Goal: Task Accomplishment & Management: Use online tool/utility

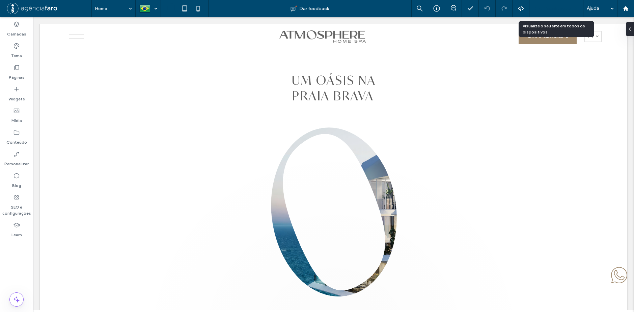
click at [558, 9] on span "Pré-Visualizaçāo" at bounding box center [553, 9] width 36 height 6
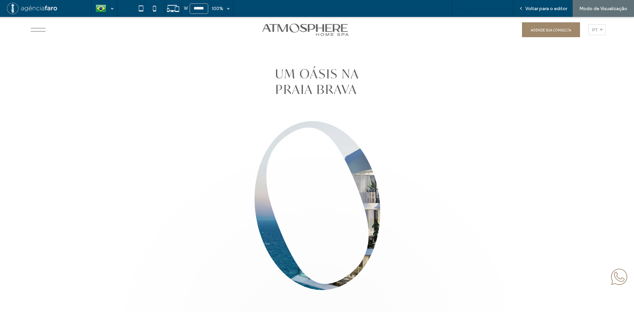
click at [505, 12] on div "Copiar link da prévia" at bounding box center [483, 8] width 62 height 17
click at [482, 9] on span "Copiar link da prévia" at bounding box center [487, 9] width 44 height 6
click at [487, 8] on span "Copiar link da prévia" at bounding box center [487, 9] width 44 height 6
click at [477, 11] on span "Copiar link da prévia" at bounding box center [487, 9] width 44 height 6
click at [543, 11] on span "Voltar para o editor" at bounding box center [547, 9] width 42 height 6
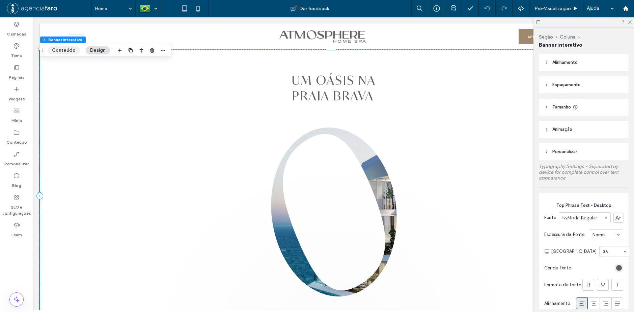
click at [62, 48] on button "Conteúdo" at bounding box center [64, 50] width 32 height 8
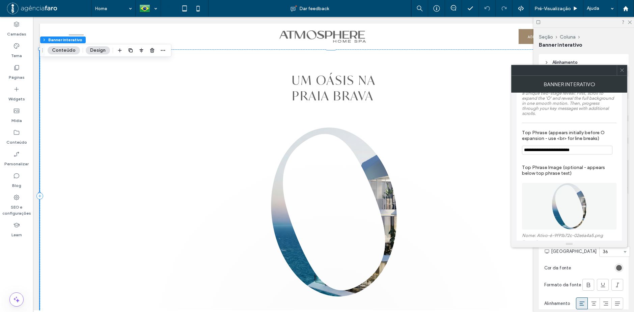
scroll to position [34, 0]
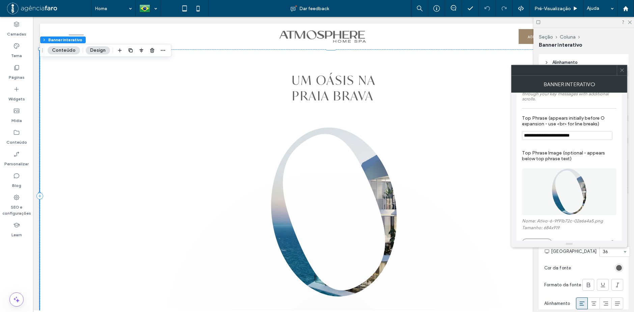
click at [573, 131] on input "**********" at bounding box center [567, 135] width 90 height 9
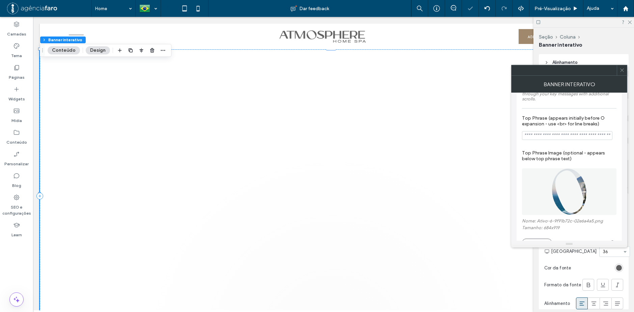
click at [580, 148] on label "Top Phrase Image (optional - appears below top phrase text)" at bounding box center [569, 155] width 95 height 18
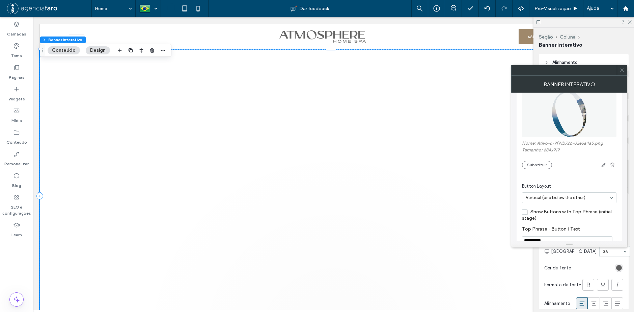
scroll to position [101, 0]
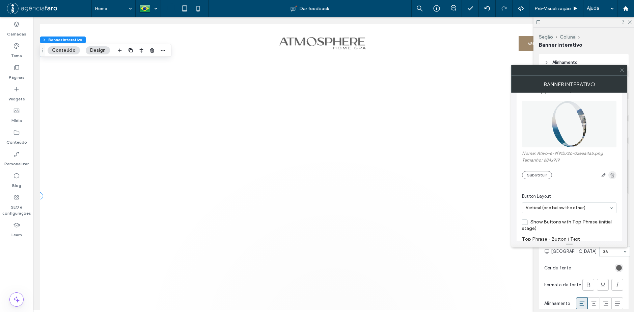
click at [614, 172] on use "button" at bounding box center [613, 174] width 4 height 4
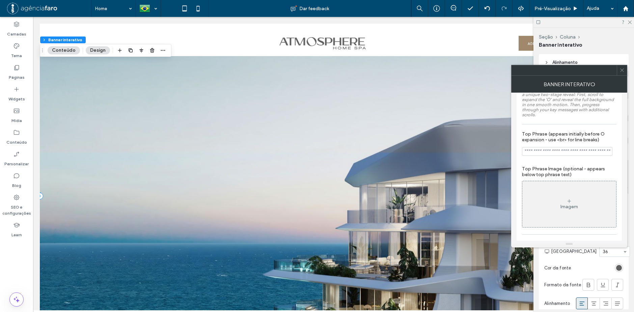
scroll to position [34, 0]
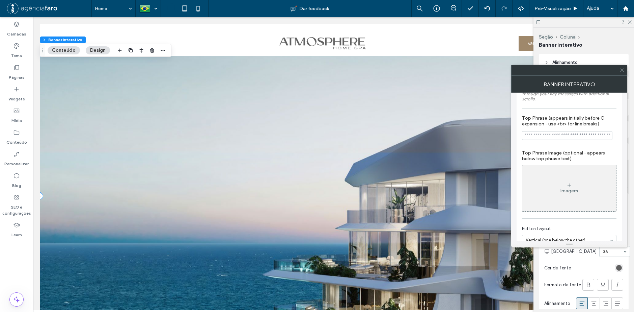
click at [583, 170] on div "Imagem" at bounding box center [570, 188] width 94 height 45
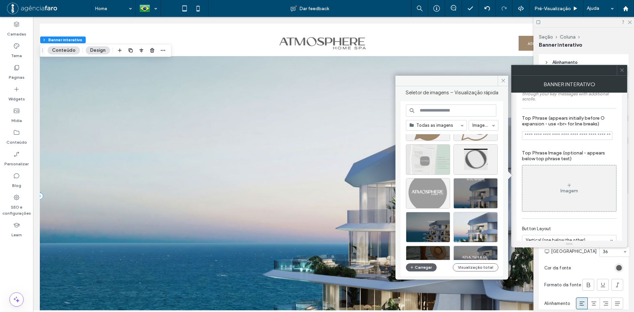
click at [585, 154] on label "Top Phrase Image (optional - appears below top phrase text)" at bounding box center [569, 155] width 95 height 18
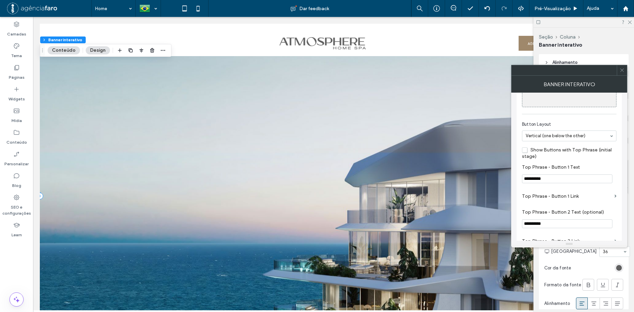
scroll to position [135, 0]
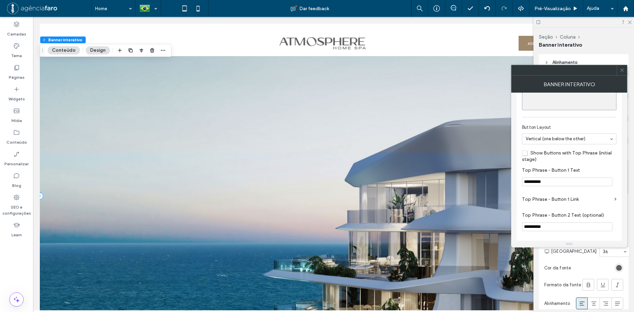
click at [587, 128] on section "Button Layout Vertical (one below the other)" at bounding box center [569, 134] width 95 height 27
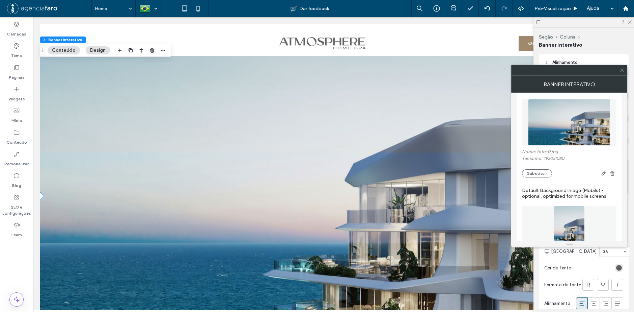
scroll to position [487, 0]
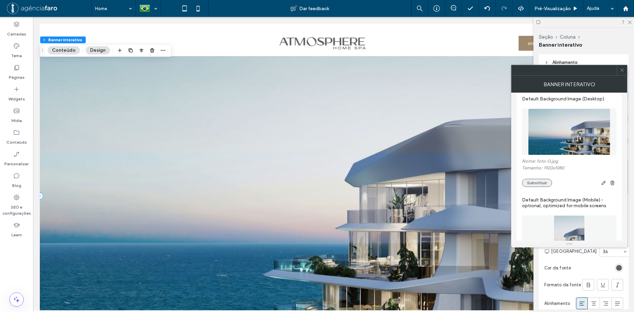
click at [538, 179] on button "Substituir" at bounding box center [537, 183] width 30 height 8
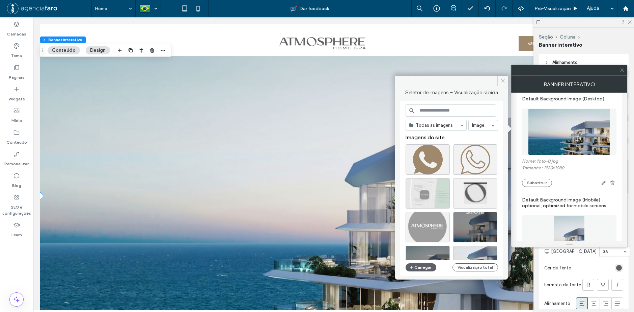
click at [585, 170] on div "Nome: foto-0.jpg Tamanho: 1920x1080 Substituir" at bounding box center [569, 172] width 95 height 28
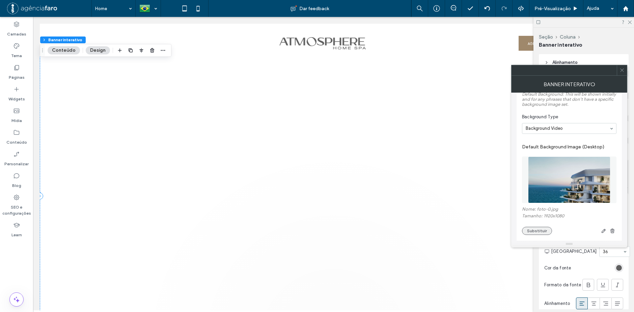
scroll to position [473, 0]
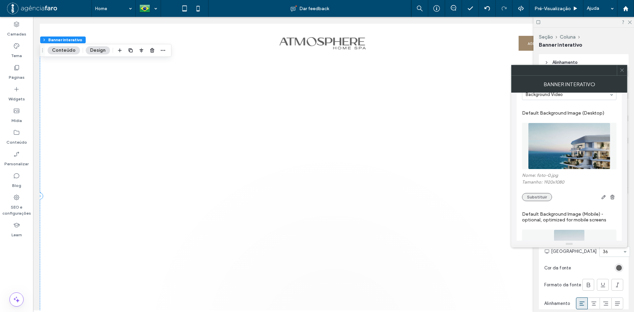
click at [544, 193] on button "Substituir" at bounding box center [537, 197] width 30 height 8
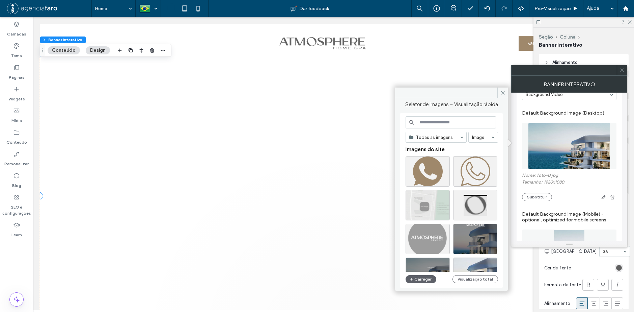
click at [590, 175] on label "Nome: foto-0.jpg" at bounding box center [569, 175] width 95 height 7
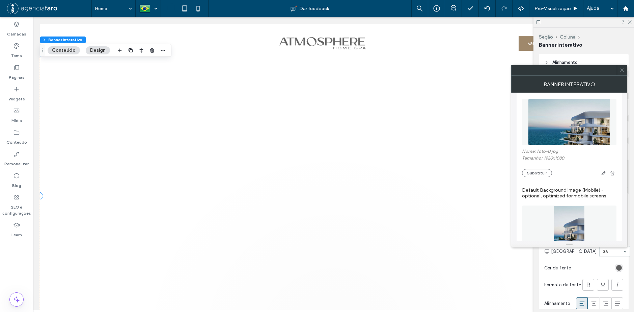
scroll to position [487, 0]
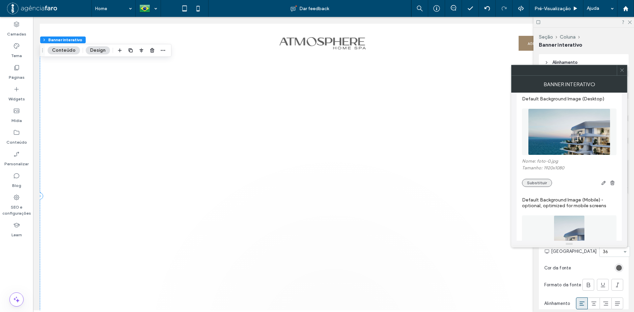
click at [548, 180] on button "Substituir" at bounding box center [537, 183] width 30 height 8
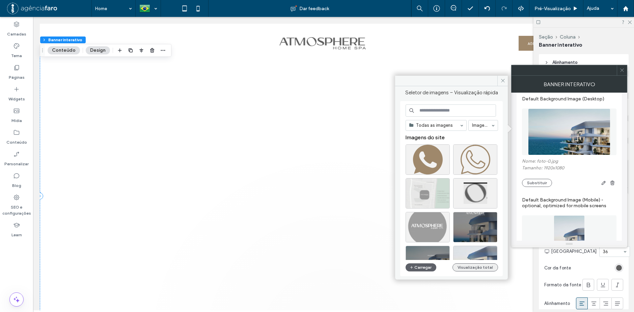
click at [468, 263] on button "Visualização total" at bounding box center [476, 267] width 46 height 8
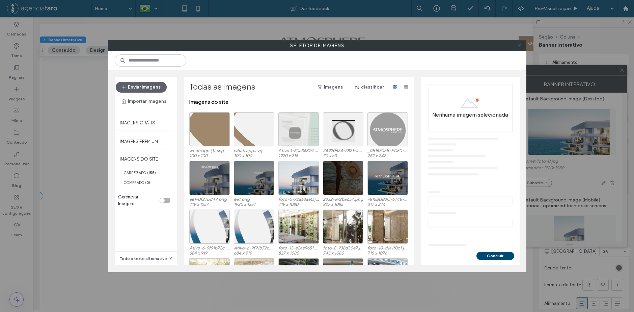
click at [519, 45] on icon at bounding box center [519, 45] width 5 height 5
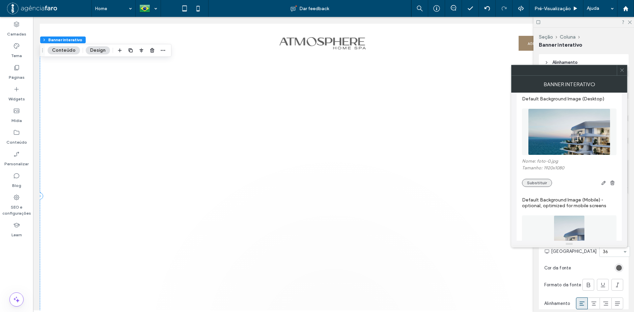
click at [532, 179] on button "Substituir" at bounding box center [537, 183] width 30 height 8
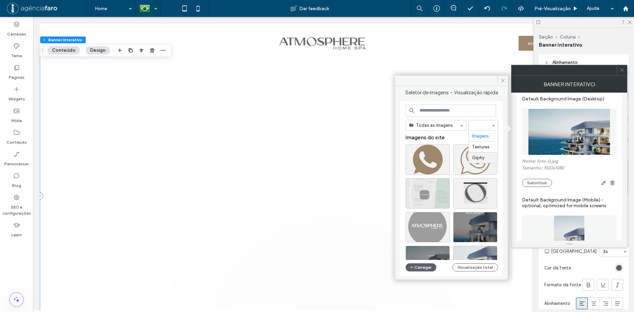
click at [585, 171] on div "Nome: foto-0.jpg Tamanho: 1920x1080 Substituir" at bounding box center [569, 172] width 95 height 28
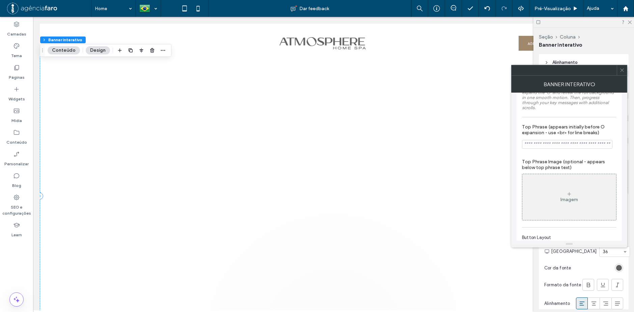
scroll to position [101, 0]
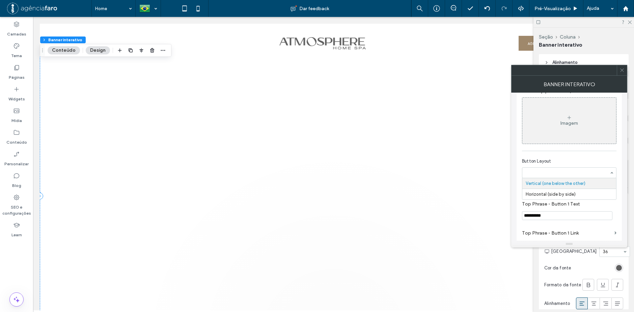
click at [580, 154] on section "Button Layout Vertical (one below the other) Horizontal (side by side)" at bounding box center [569, 167] width 95 height 27
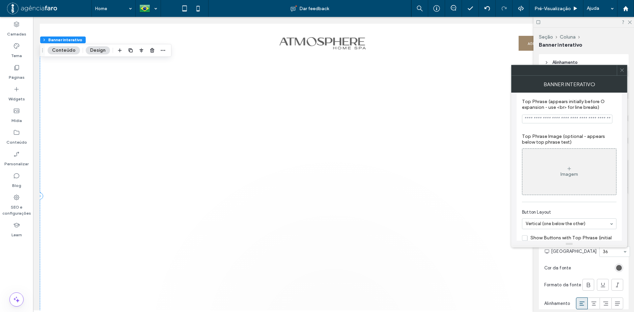
scroll to position [0, 0]
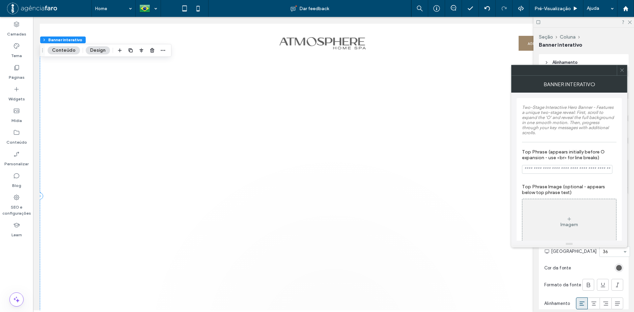
drag, startPoint x: 571, startPoint y: 187, endPoint x: 572, endPoint y: 193, distance: 5.9
click at [571, 188] on label "Top Phrase Image (optional - appears below top phrase text)" at bounding box center [569, 189] width 95 height 18
click at [553, 181] on label "Top Phrase Image (optional - appears below top phrase text)" at bounding box center [569, 189] width 95 height 18
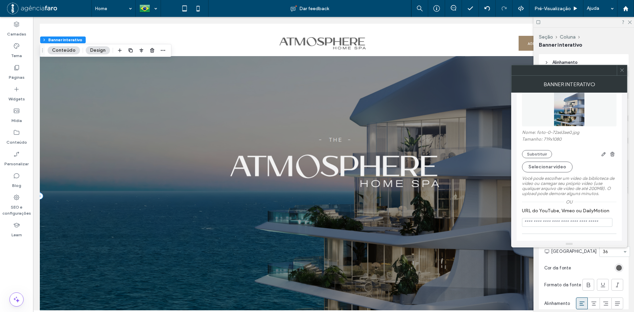
scroll to position [622, 0]
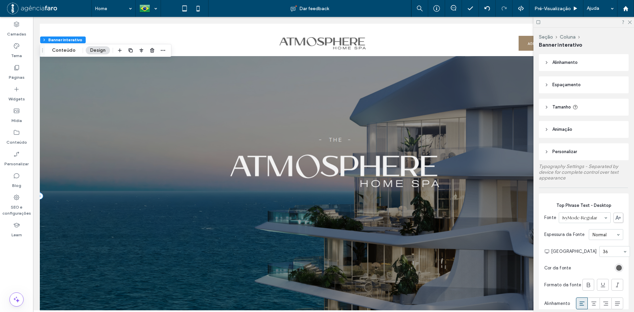
click at [78, 53] on div "Seção Coluna Banner interativo Conteúdo Design" at bounding box center [106, 50] width 132 height 13
click at [70, 51] on button "Conteúdo" at bounding box center [64, 50] width 32 height 8
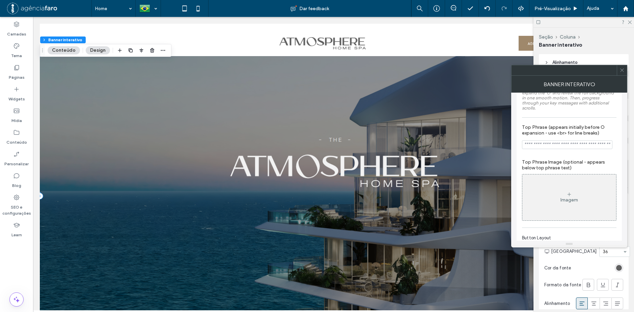
scroll to position [34, 0]
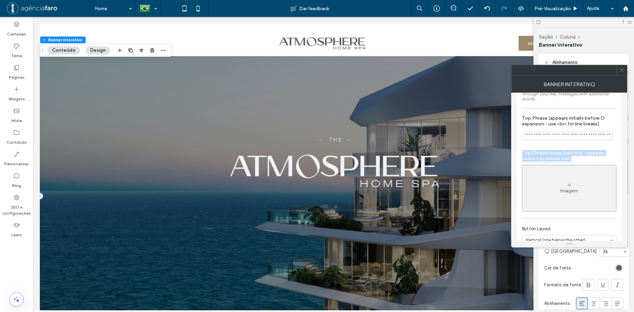
drag, startPoint x: 572, startPoint y: 155, endPoint x: 517, endPoint y: 148, distance: 55.8
copy label "Top Phrase Image (optional - appears below top phrase text)"
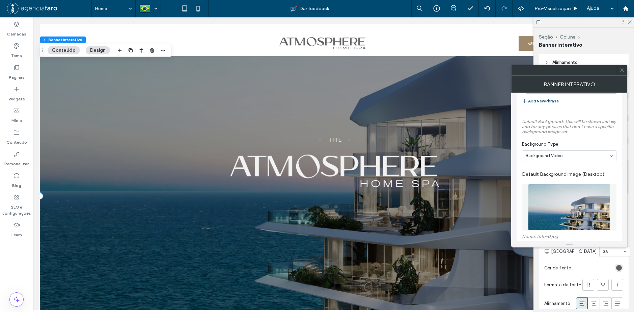
scroll to position [439, 0]
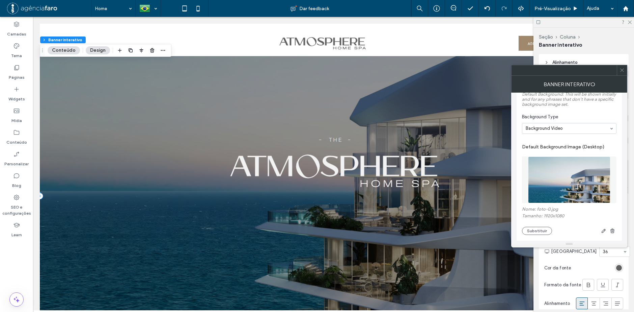
click at [559, 142] on label "Default Background Image (Desktop)" at bounding box center [569, 146] width 95 height 12
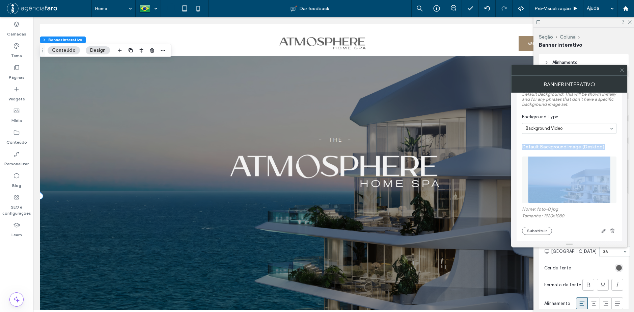
click at [559, 142] on label "Default Background Image (Desktop)" at bounding box center [569, 146] width 95 height 12
copy div "Default Background Image (Desktop)"
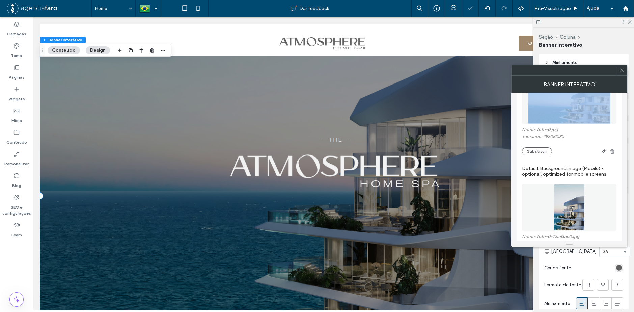
scroll to position [506, 0]
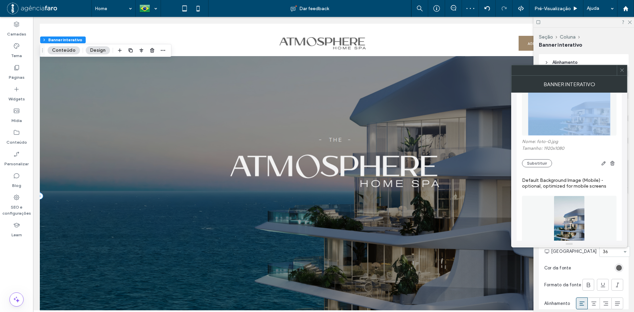
click at [532, 128] on img at bounding box center [569, 112] width 82 height 47
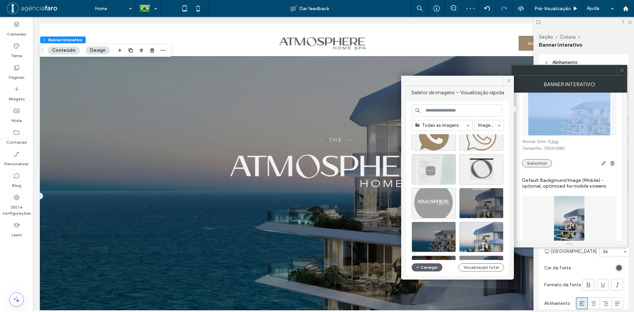
scroll to position [34, 0]
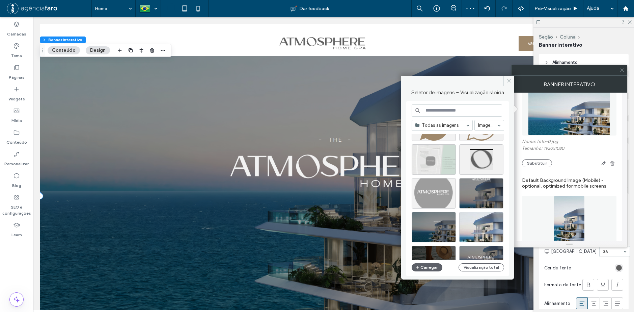
click at [567, 151] on div "Nome: foto-0.jpg Tamanho: 1920x1080 Substituir" at bounding box center [569, 153] width 95 height 28
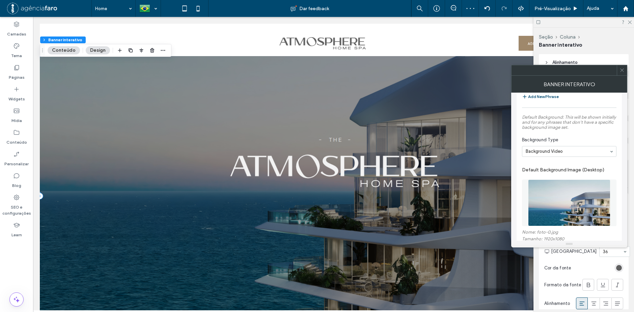
scroll to position [405, 0]
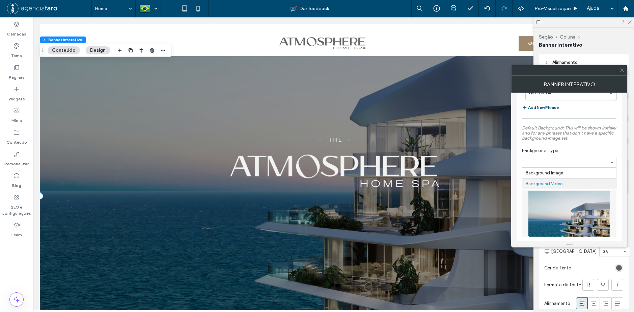
click at [578, 138] on label "Default Background: This will be shown initially and for any phrases that don't…" at bounding box center [569, 133] width 95 height 22
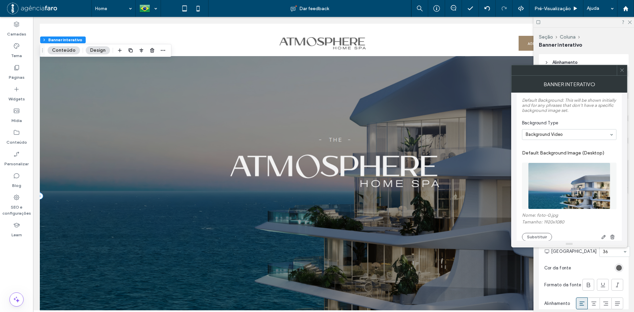
scroll to position [473, 0]
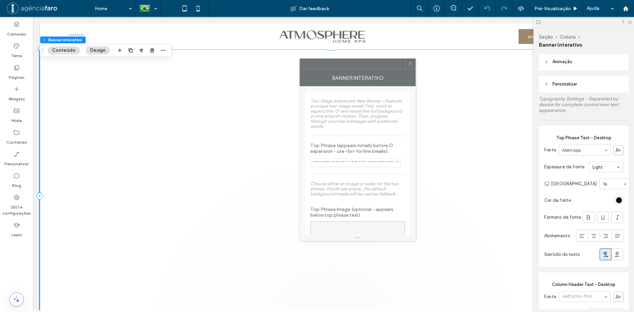
click at [389, 66] on div at bounding box center [352, 64] width 105 height 10
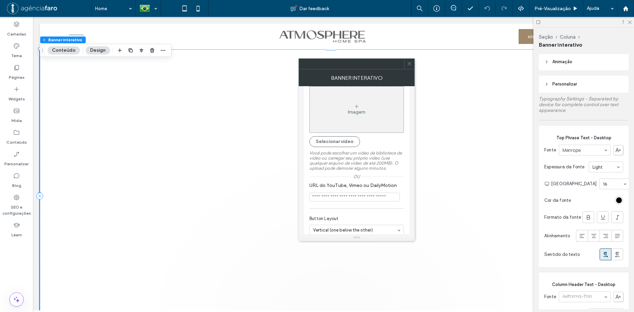
scroll to position [101, 0]
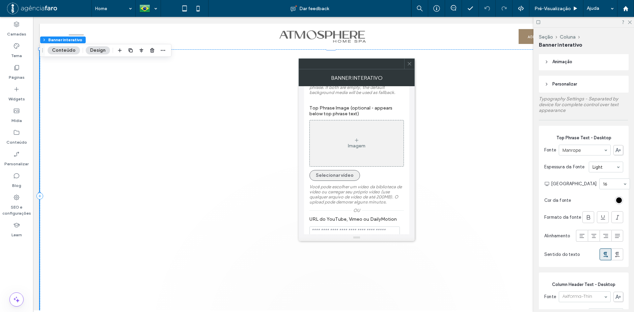
click at [331, 170] on button "Selecionar vídeo" at bounding box center [335, 175] width 51 height 11
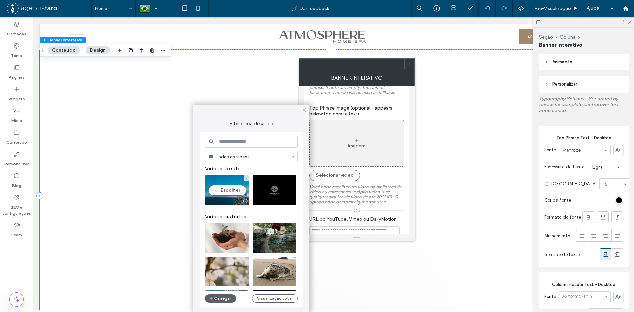
click at [225, 191] on video at bounding box center [227, 190] width 44 height 30
type input "**********"
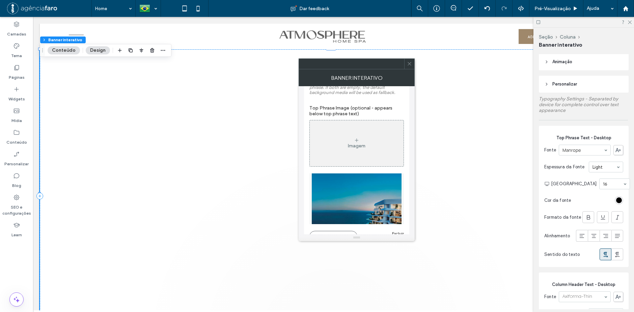
click at [372, 194] on img at bounding box center [357, 198] width 95 height 51
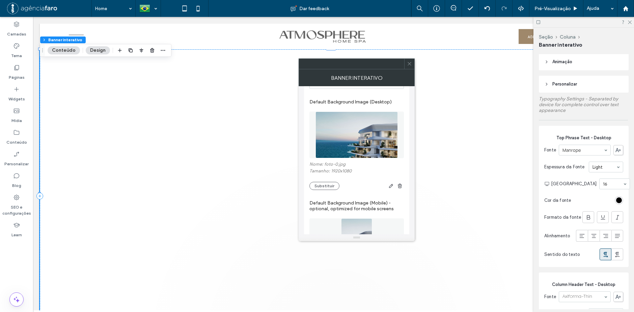
scroll to position [641, 0]
click at [355, 141] on img at bounding box center [357, 134] width 82 height 47
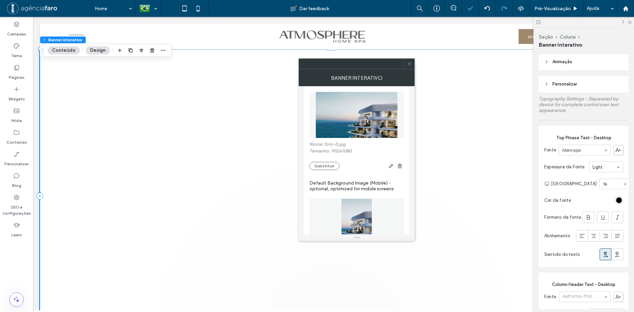
scroll to position [675, 0]
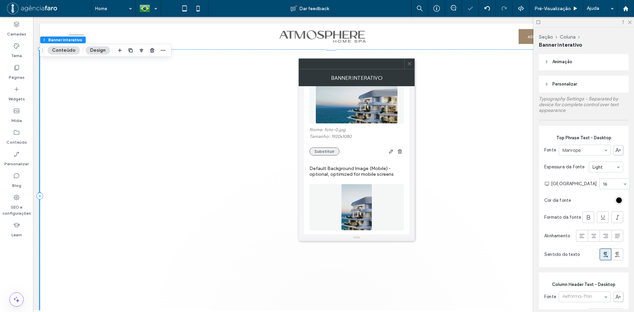
click at [325, 147] on button "Substituir" at bounding box center [325, 151] width 30 height 8
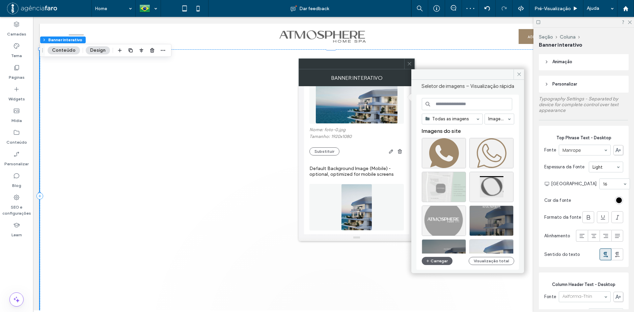
click at [360, 159] on div "Default Background Image (Mobile) - optional, optimized for mobile screens Nome…" at bounding box center [357, 212] width 95 height 107
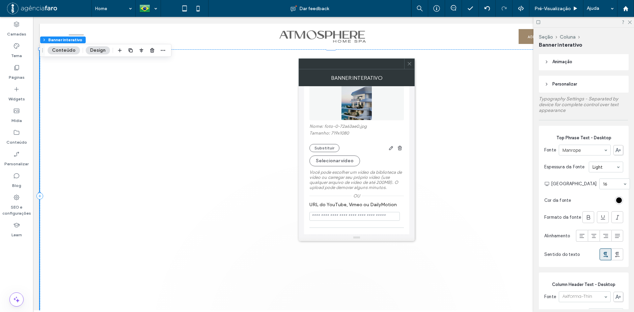
scroll to position [785, 0]
click at [333, 157] on button "Selecionar vídeo" at bounding box center [335, 160] width 51 height 11
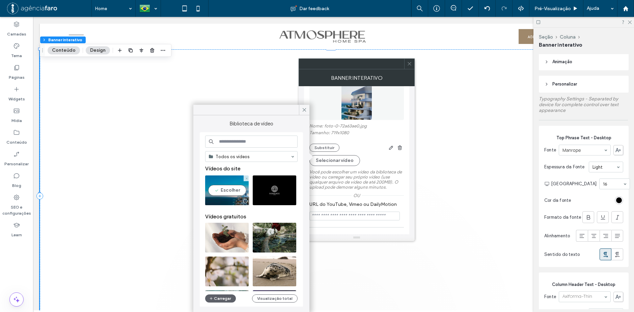
click at [217, 193] on video at bounding box center [227, 190] width 44 height 30
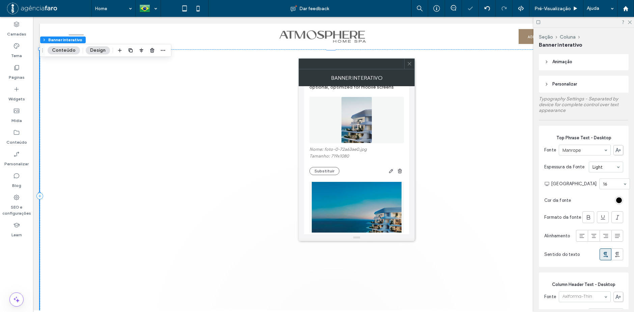
scroll to position [752, 0]
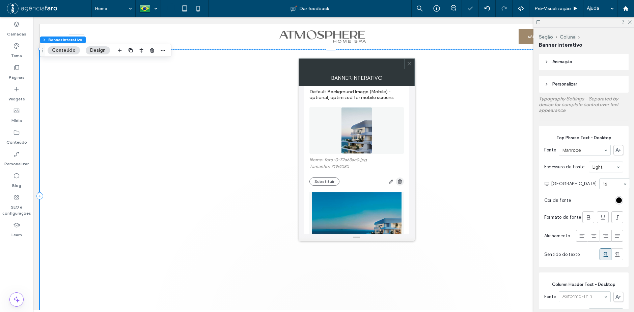
click at [402, 179] on icon "button" at bounding box center [399, 181] width 5 height 5
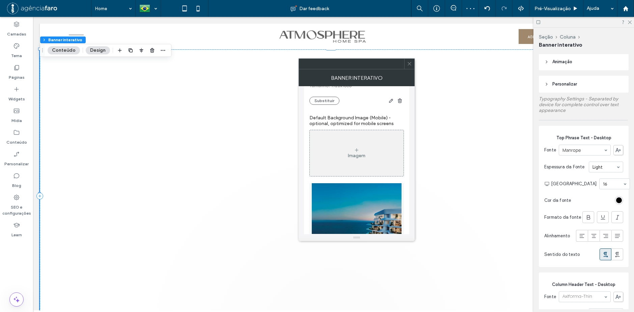
scroll to position [684, 0]
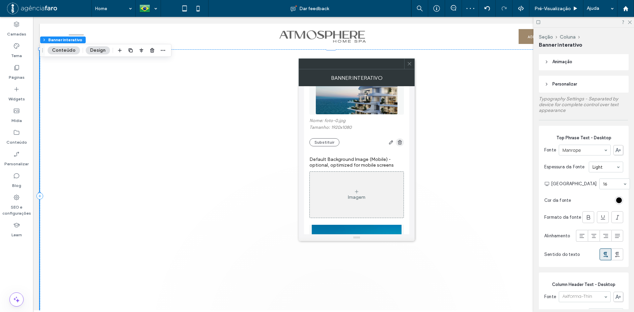
click at [398, 139] on icon "button" at bounding box center [399, 141] width 5 height 5
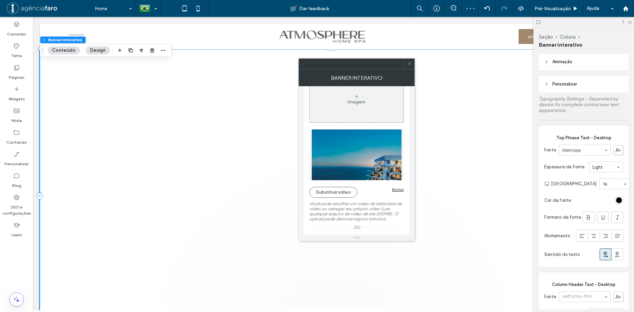
scroll to position [0, 0]
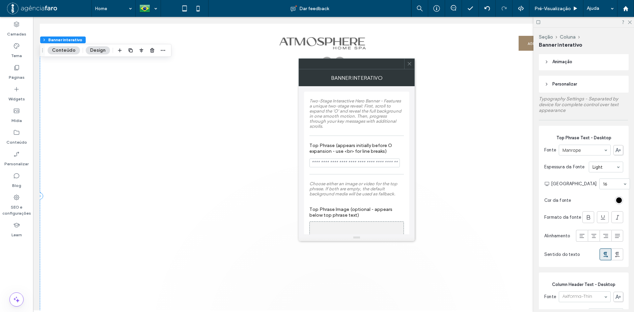
click at [411, 65] on icon at bounding box center [409, 63] width 5 height 5
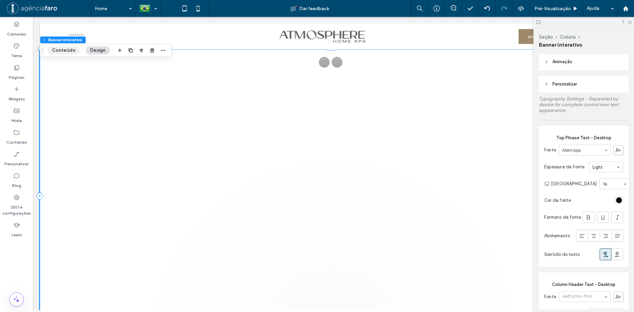
click at [73, 50] on button "Conteúdo" at bounding box center [64, 50] width 32 height 8
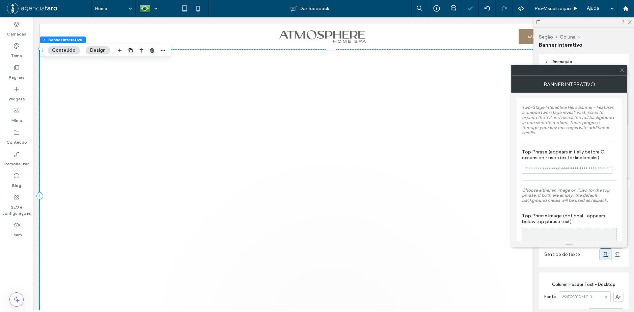
click at [102, 50] on button "Design" at bounding box center [98, 50] width 24 height 8
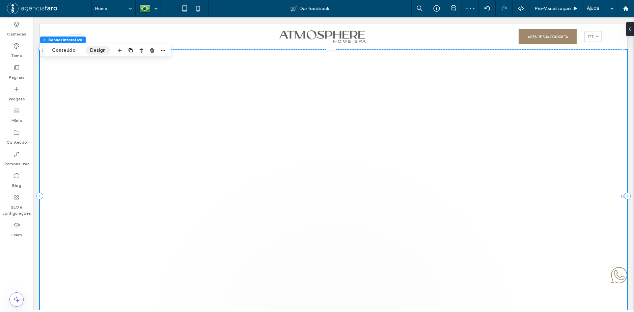
drag, startPoint x: 93, startPoint y: 51, endPoint x: 493, endPoint y: 85, distance: 401.1
click at [93, 51] on button "Design" at bounding box center [98, 50] width 24 height 8
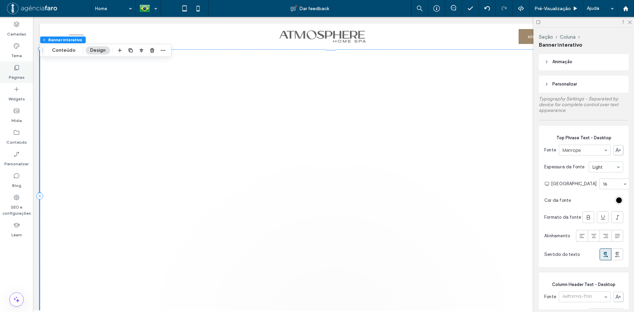
click at [21, 71] on div "Páginas" at bounding box center [16, 72] width 33 height 22
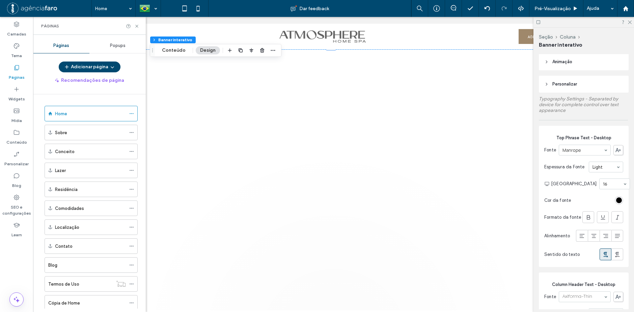
drag, startPoint x: 206, startPoint y: 51, endPoint x: 599, endPoint y: 92, distance: 395.3
click at [206, 51] on button "Design" at bounding box center [208, 50] width 24 height 8
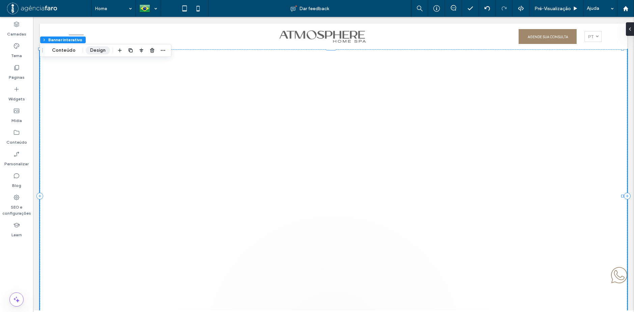
click at [94, 51] on button "Design" at bounding box center [98, 50] width 24 height 8
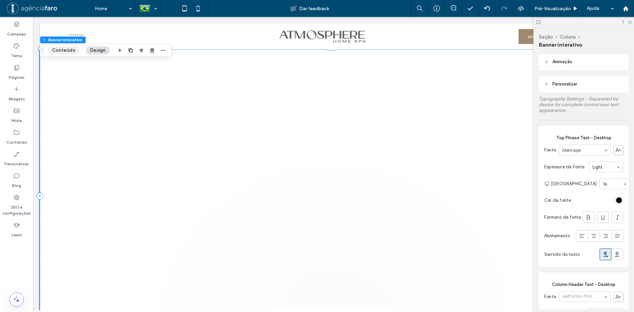
click at [64, 50] on button "Conteúdo" at bounding box center [64, 50] width 32 height 8
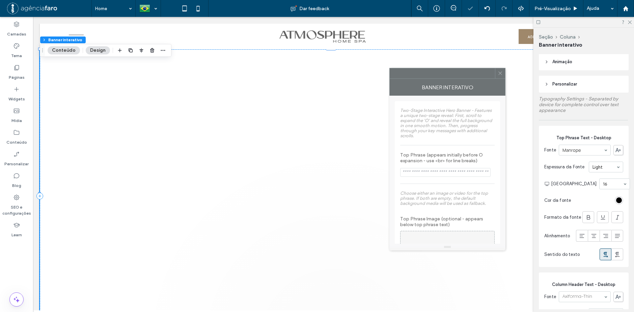
drag, startPoint x: 565, startPoint y: 72, endPoint x: 413, endPoint y: 78, distance: 152.3
click at [413, 78] on div at bounding box center [442, 73] width 105 height 10
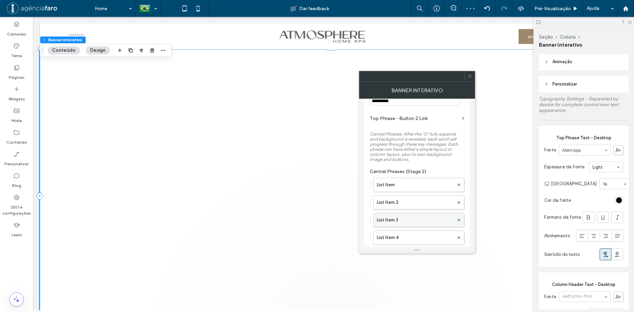
scroll to position [473, 0]
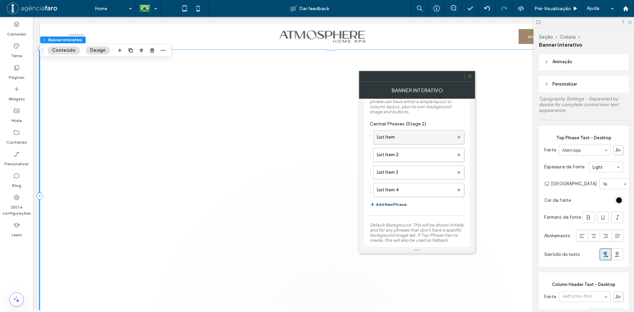
click at [403, 130] on label "List Item" at bounding box center [415, 137] width 77 height 14
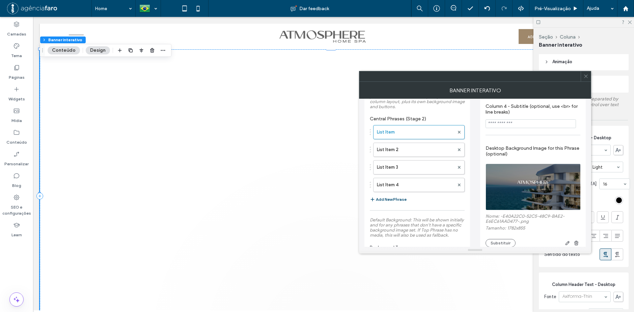
scroll to position [506, 0]
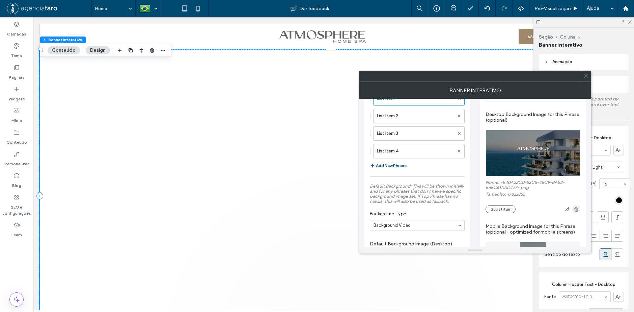
click at [577, 213] on span "button" at bounding box center [576, 209] width 8 height 8
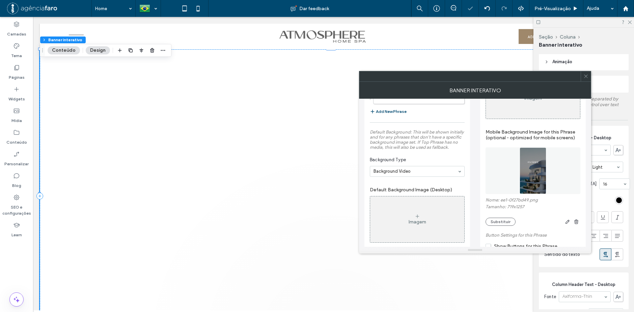
scroll to position [574, 0]
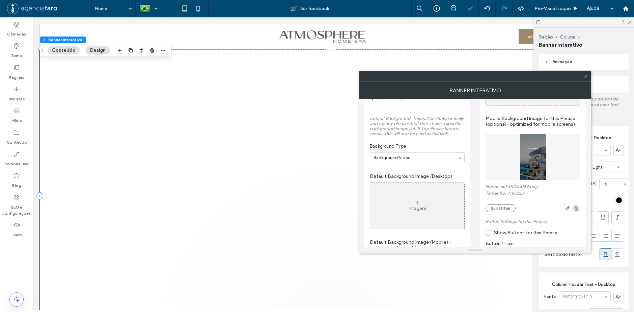
click at [574, 212] on span "button" at bounding box center [576, 208] width 8 height 8
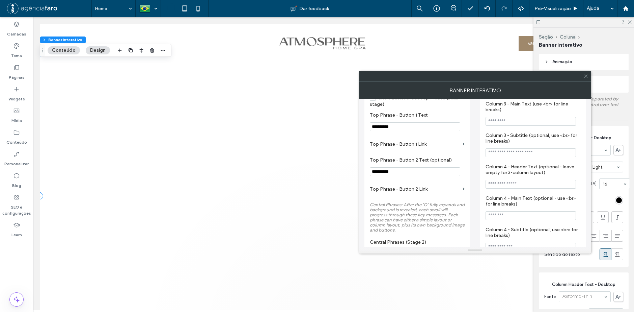
scroll to position [435, 0]
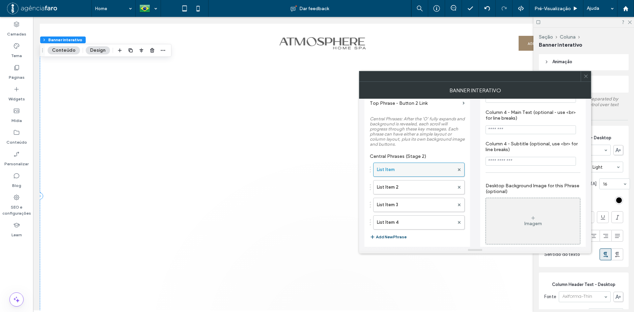
click at [409, 171] on label "List Item" at bounding box center [415, 170] width 77 height 14
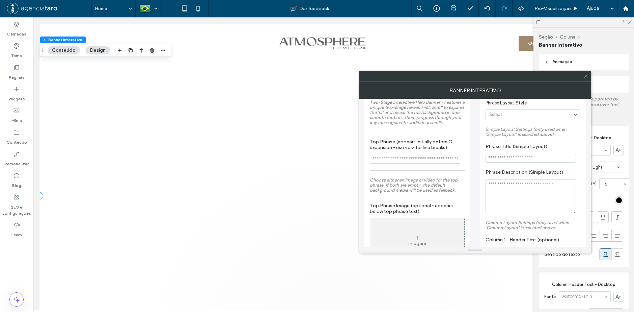
scroll to position [0, 0]
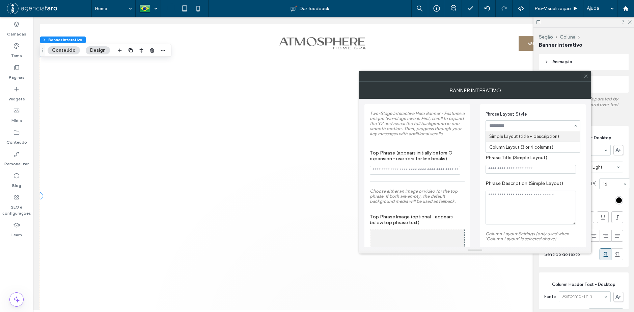
click at [550, 112] on span "Phrase Layout Style" at bounding box center [532, 114] width 92 height 7
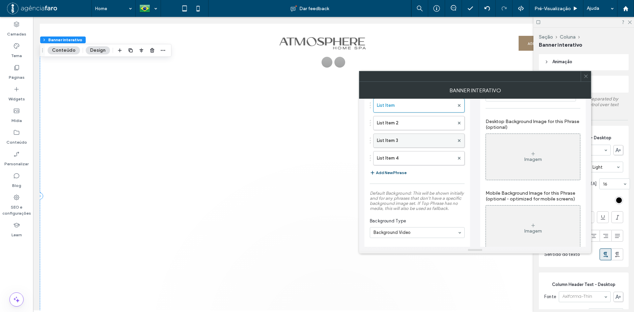
scroll to position [473, 0]
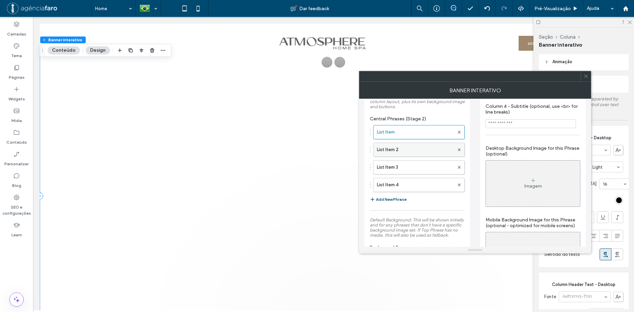
click at [405, 149] on label "List Item 2" at bounding box center [415, 150] width 77 height 14
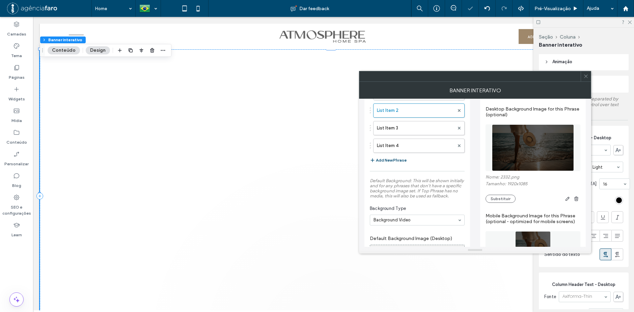
scroll to position [540, 0]
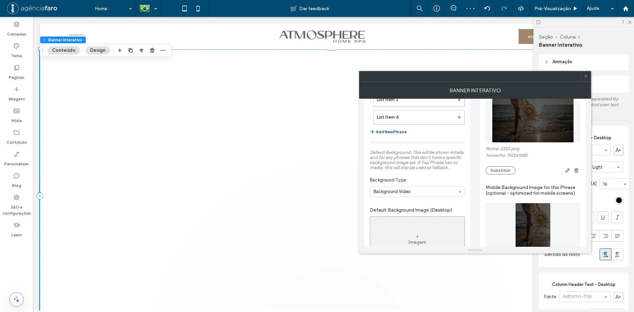
click at [575, 172] on use "button" at bounding box center [576, 170] width 4 height 4
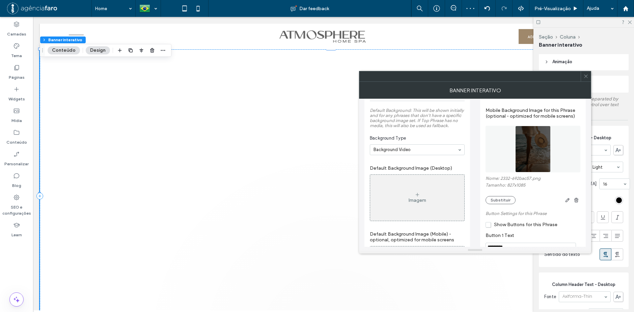
scroll to position [608, 0]
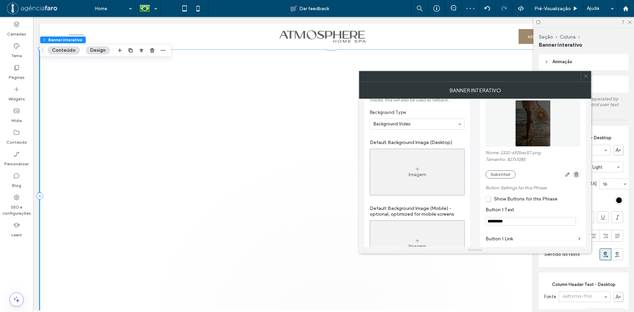
click at [578, 176] on icon "button" at bounding box center [576, 173] width 5 height 5
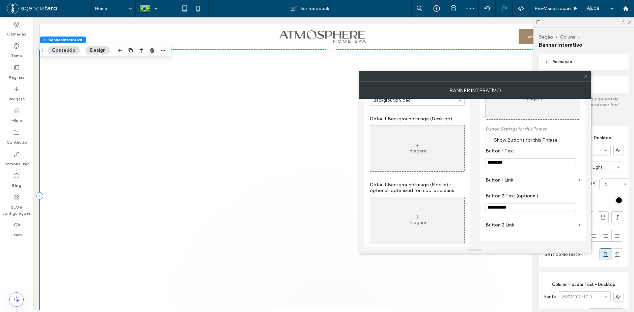
scroll to position [641, 0]
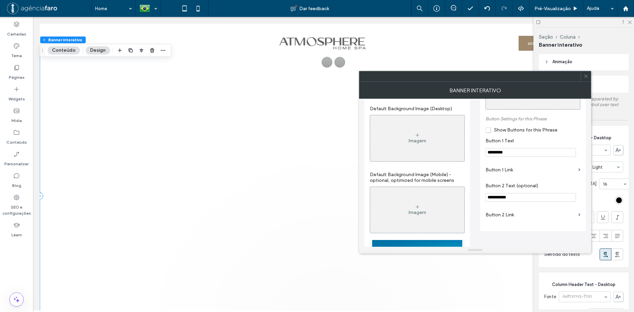
click at [585, 76] on icon at bounding box center [586, 76] width 5 height 5
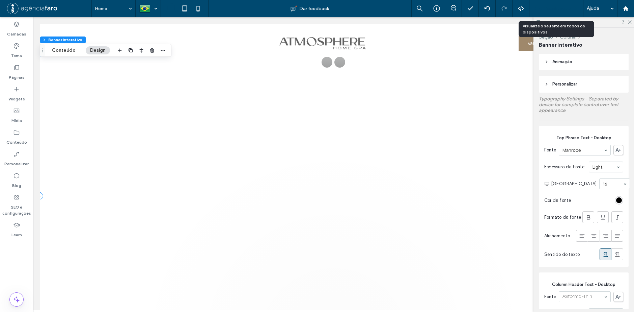
click at [547, 3] on div "Pré-Visualizaçāo" at bounding box center [557, 8] width 54 height 17
drag, startPoint x: 558, startPoint y: 9, endPoint x: 600, endPoint y: 63, distance: 68.3
click at [558, 9] on span "Pré-Visualizaçāo" at bounding box center [553, 9] width 36 height 6
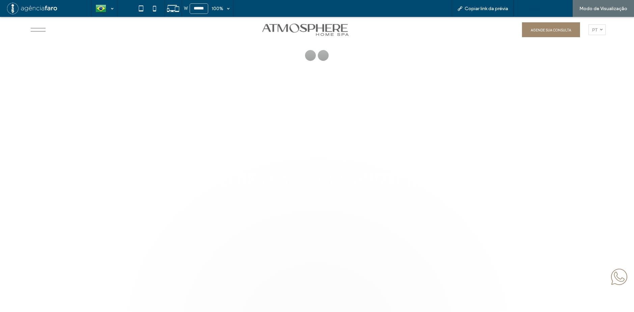
click at [558, 7] on span "Voltar para o editor" at bounding box center [547, 9] width 42 height 6
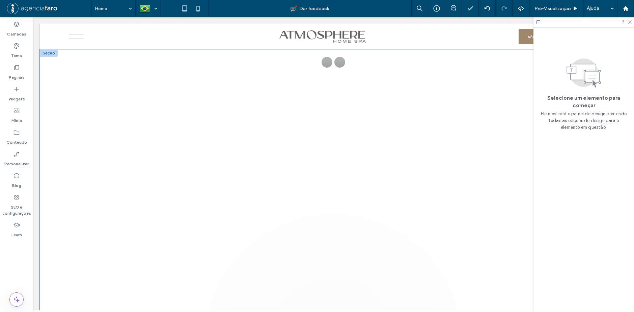
click at [436, 92] on video at bounding box center [334, 199] width 588 height 293
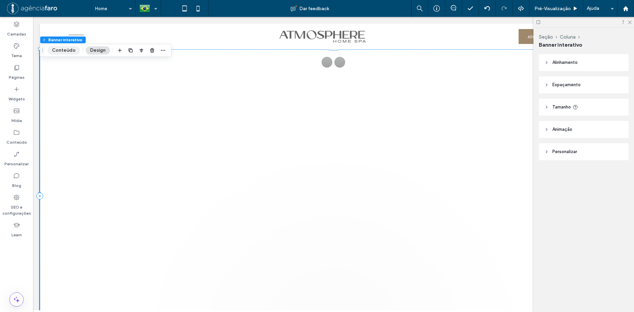
click at [64, 53] on button "Conteúdo" at bounding box center [64, 50] width 32 height 8
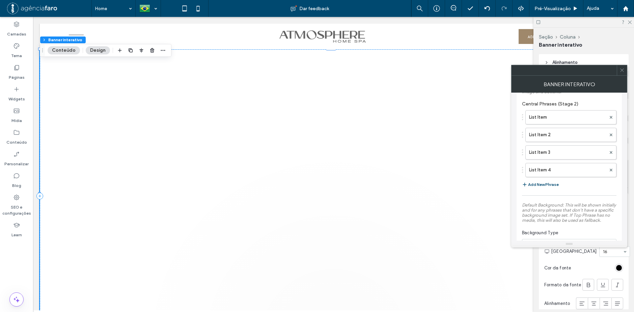
scroll to position [506, 0]
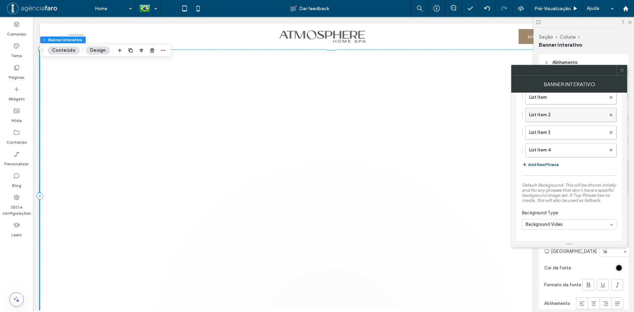
click at [561, 111] on label "List Item 2" at bounding box center [567, 115] width 77 height 14
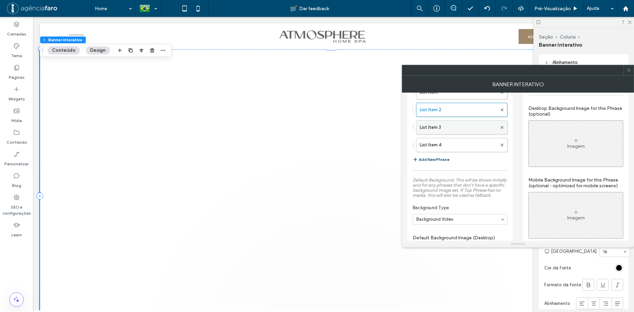
click at [456, 133] on label "List Item 3" at bounding box center [458, 128] width 77 height 14
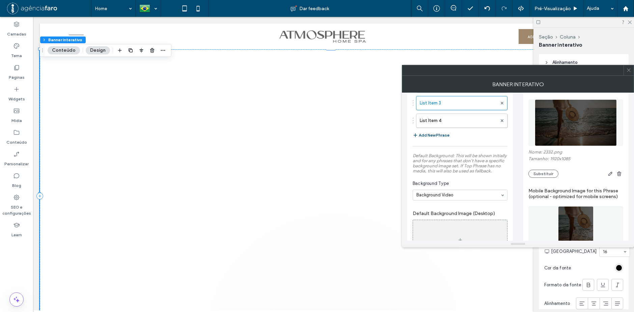
scroll to position [540, 0]
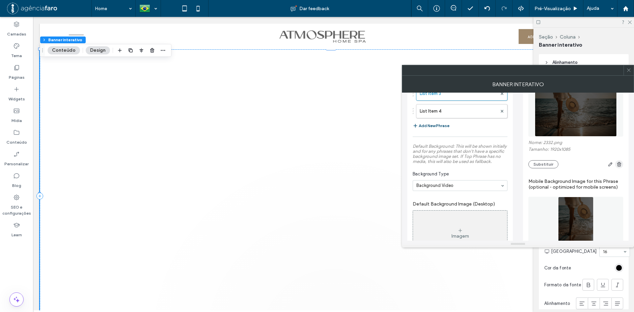
click at [618, 167] on icon "button" at bounding box center [619, 163] width 5 height 5
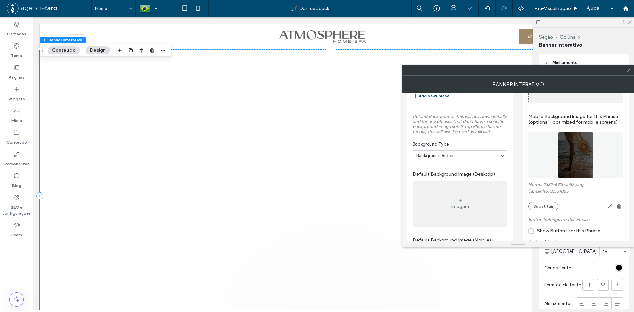
scroll to position [608, 0]
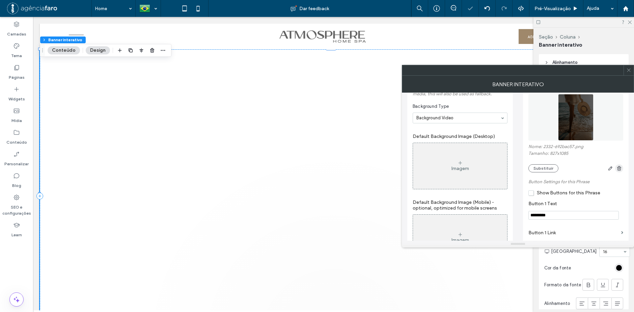
click at [619, 170] on use "button" at bounding box center [619, 168] width 4 height 4
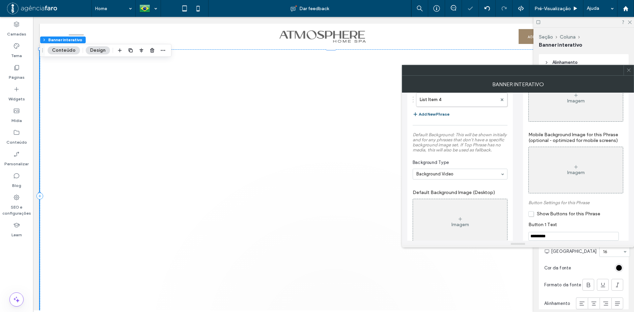
scroll to position [506, 0]
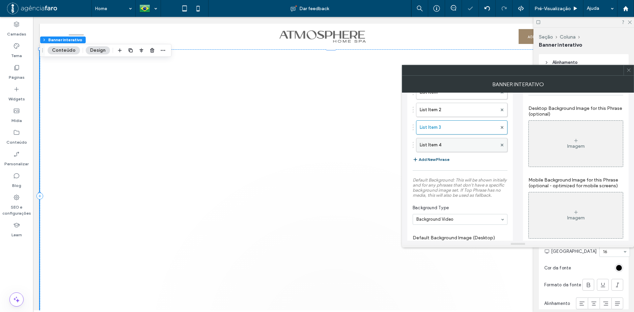
click at [451, 145] on label "List Item 4" at bounding box center [458, 145] width 77 height 14
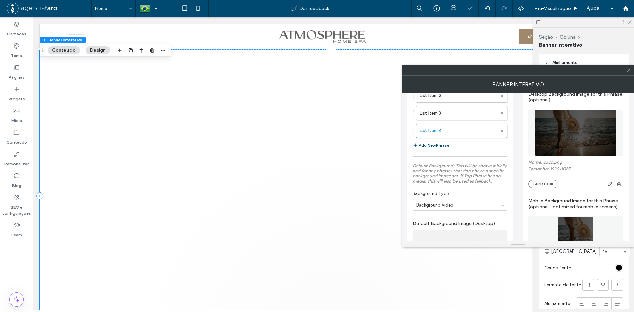
scroll to position [540, 0]
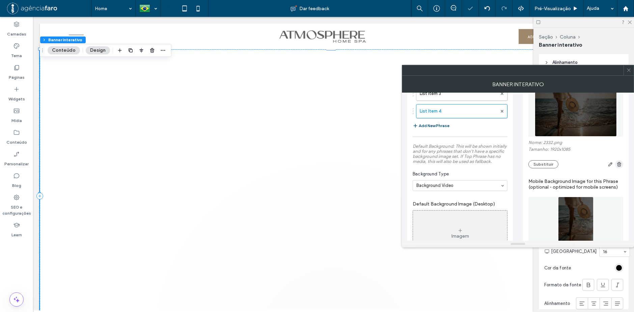
click at [620, 167] on icon "button" at bounding box center [619, 163] width 5 height 5
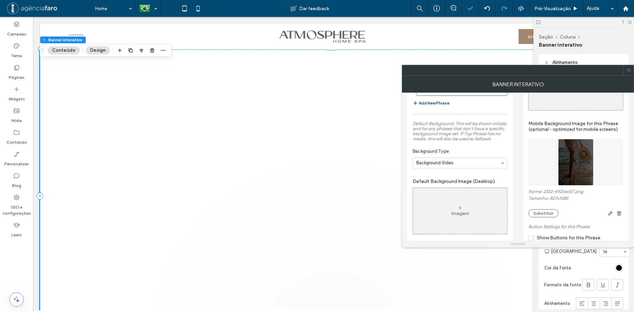
scroll to position [574, 0]
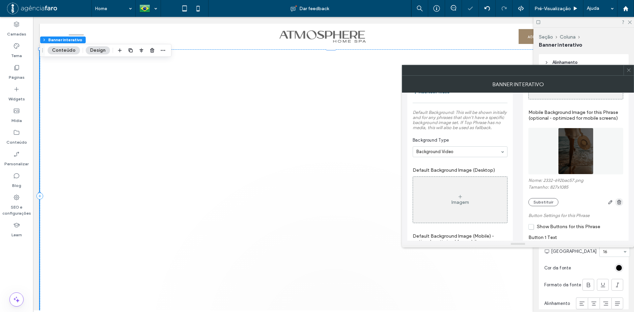
click at [622, 206] on span "button" at bounding box center [619, 202] width 8 height 8
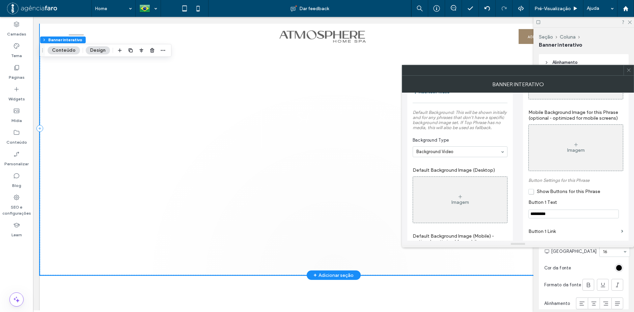
scroll to position [0, 0]
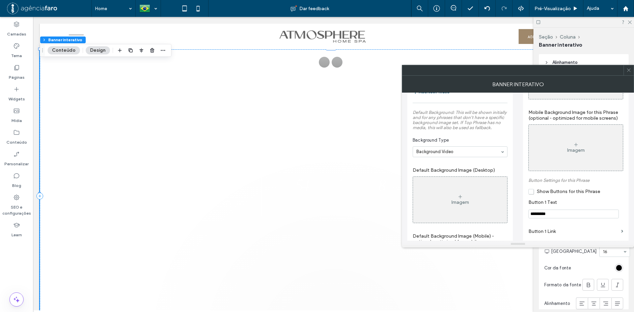
click at [630, 71] on icon at bounding box center [628, 70] width 5 height 5
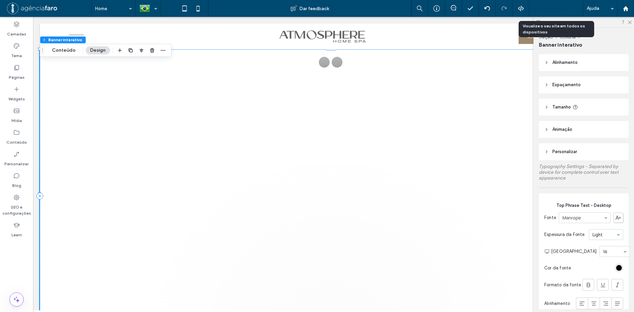
click at [555, 4] on div "Pré-Visualizaçāo" at bounding box center [557, 8] width 54 height 17
click at [560, 8] on span "Pré-Visualizaçāo" at bounding box center [553, 9] width 36 height 6
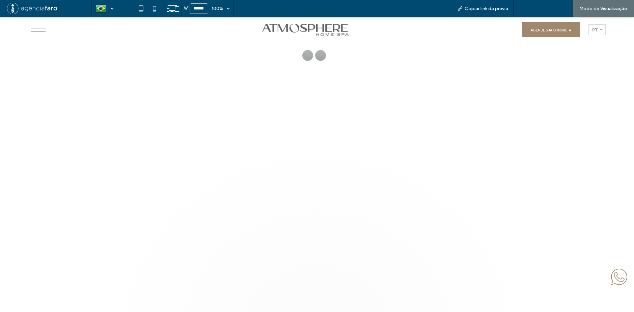
click at [539, 5] on div "Voltar para o editor" at bounding box center [543, 8] width 59 height 17
click at [535, 8] on span "Voltar para o editor" at bounding box center [547, 9] width 42 height 6
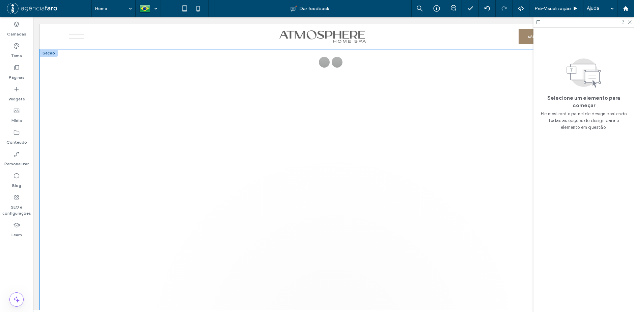
click at [437, 87] on video at bounding box center [334, 199] width 588 height 293
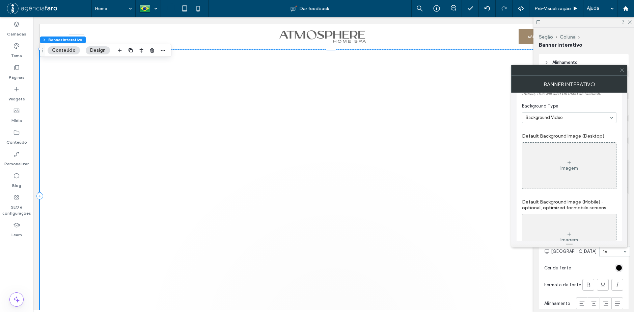
scroll to position [574, 0]
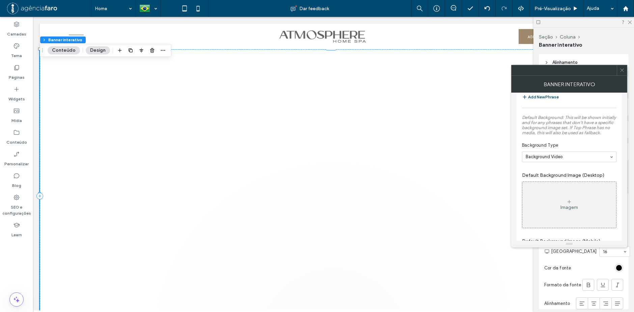
click at [581, 187] on div "Imagem" at bounding box center [570, 204] width 94 height 45
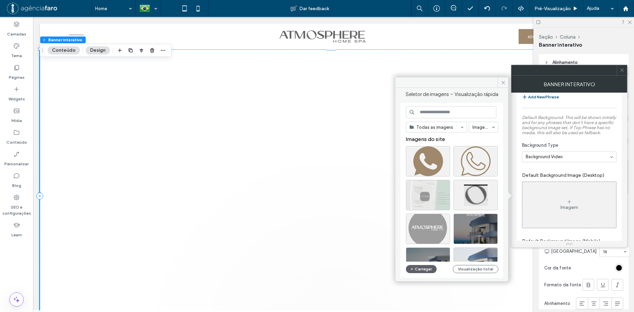
click at [557, 169] on label "Default Background Image (Desktop)" at bounding box center [569, 175] width 95 height 12
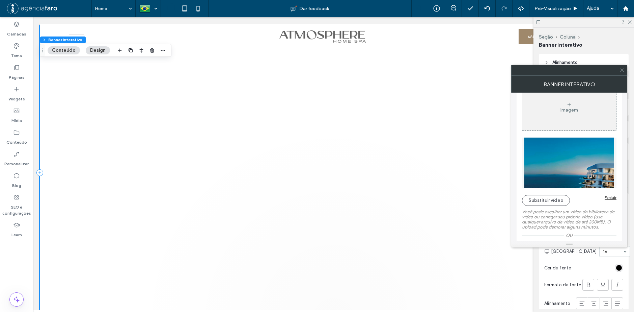
scroll to position [34, 0]
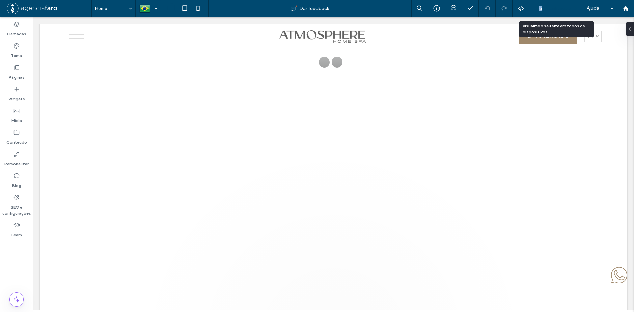
click at [541, 6] on span "Pré-Visualizaçāo" at bounding box center [553, 9] width 36 height 6
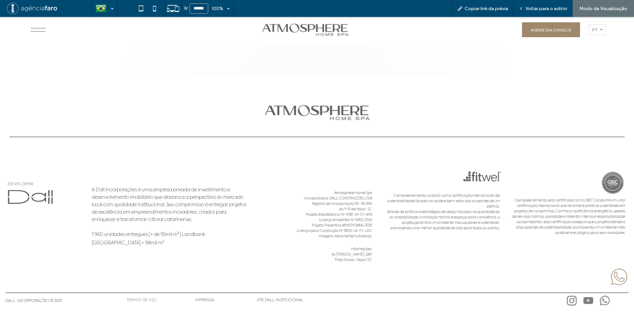
scroll to position [4024, 0]
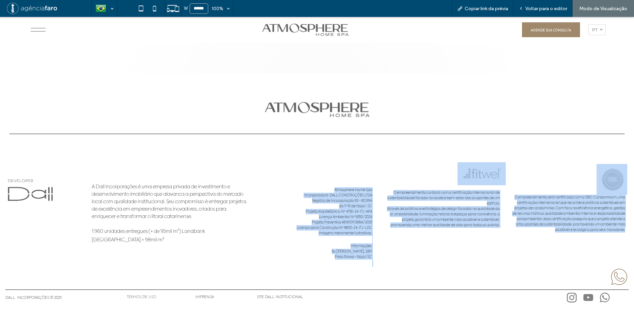
drag, startPoint x: 329, startPoint y: 186, endPoint x: 569, endPoint y: 239, distance: 246.2
click at [508, 240] on div "A Dall Incorporações é uma empresa privada de investimento e desenvolvimento im…" at bounding box center [317, 213] width 634 height 145
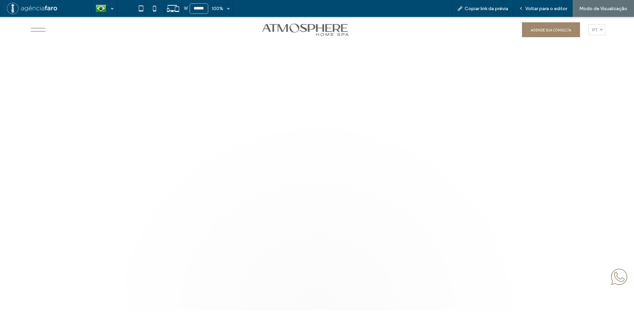
scroll to position [0, 0]
click at [541, 8] on span "Voltar para o editor" at bounding box center [547, 9] width 42 height 6
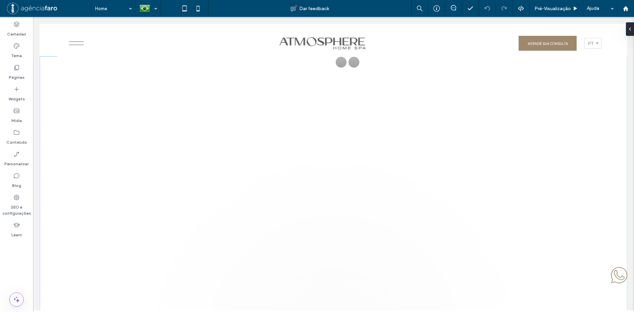
click at [338, 110] on video at bounding box center [334, 199] width 588 height 293
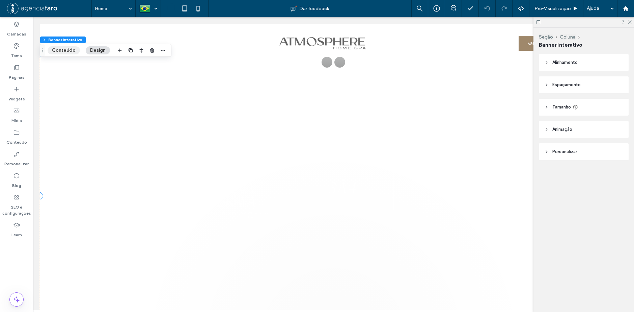
click at [62, 49] on button "Conteúdo" at bounding box center [64, 50] width 32 height 8
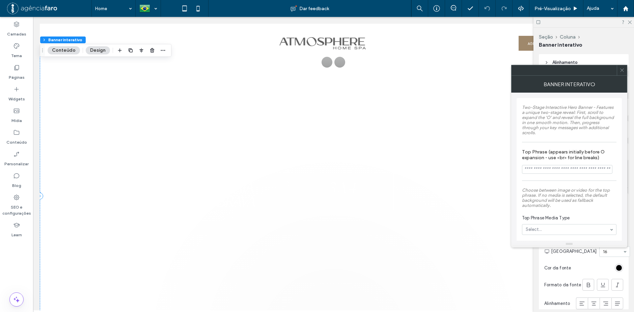
click at [62, 49] on button "Conteúdo" at bounding box center [64, 50] width 32 height 8
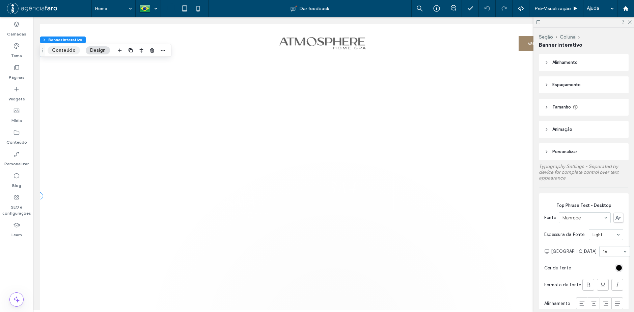
click at [62, 49] on button "Conteúdo" at bounding box center [64, 50] width 32 height 8
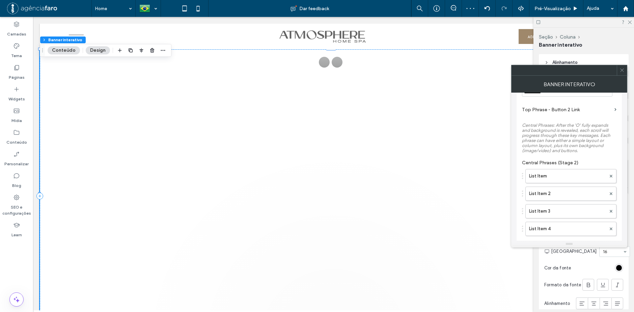
scroll to position [506, 0]
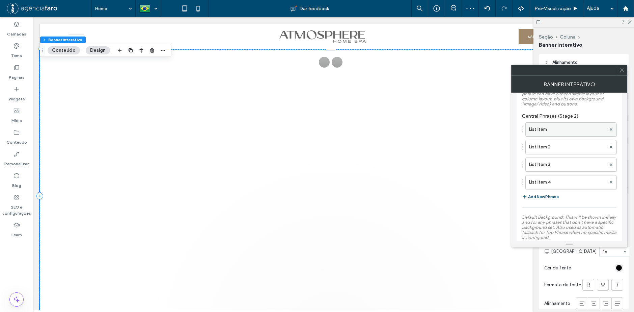
click at [567, 123] on label "List Item" at bounding box center [567, 130] width 77 height 14
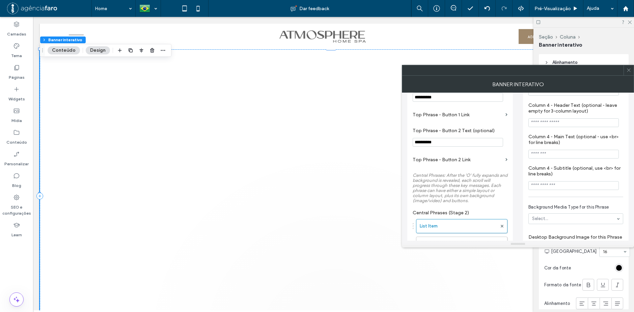
scroll to position [472, 0]
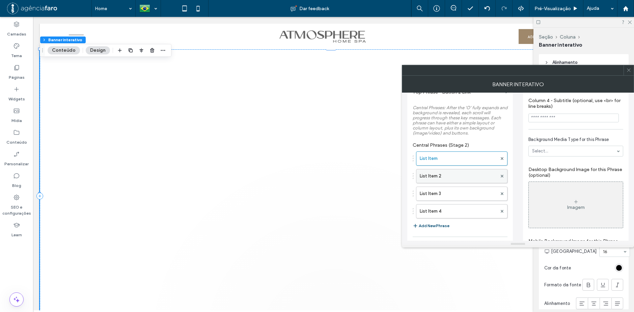
click at [452, 177] on label "List Item 2" at bounding box center [458, 176] width 77 height 14
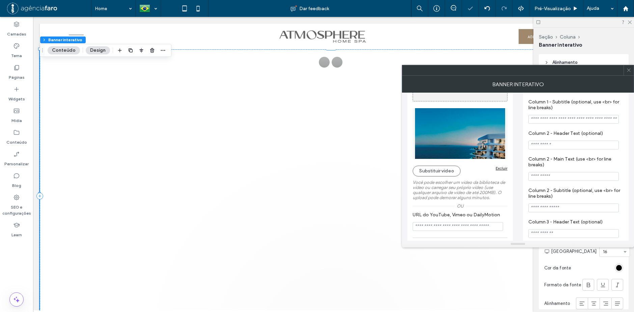
scroll to position [203, 0]
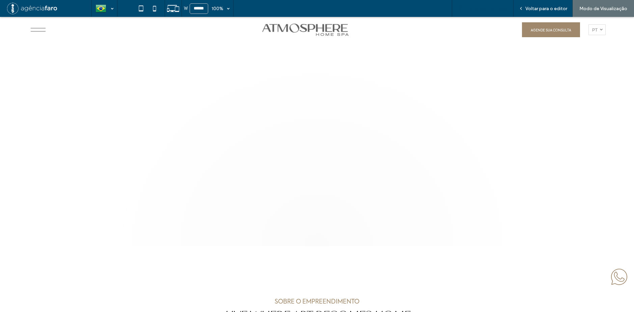
scroll to position [169, 0]
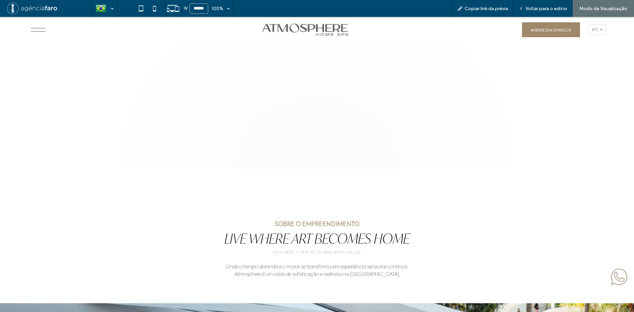
click at [354, 127] on div "COME HOME TO A MASTERPIECE. Atmosphere Home Spa é a perfeita fusão entre design…" at bounding box center [317, 21] width 634 height 295
click at [531, 11] on span "Voltar para o editor" at bounding box center [547, 9] width 42 height 6
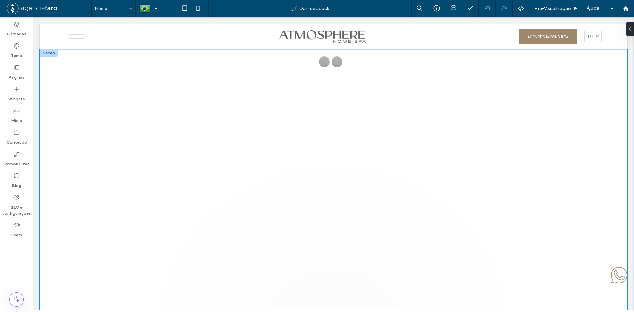
click at [428, 105] on div "COME HOME TO A MASTERPIECE. Atmosphere Home Spa é a perfeita fusão entre design…" at bounding box center [334, 195] width 588 height 293
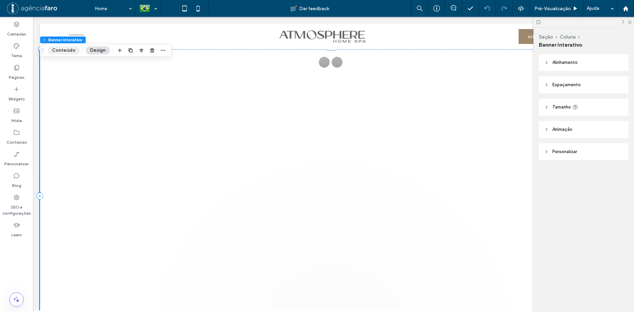
click at [61, 51] on button "Conteúdo" at bounding box center [64, 50] width 32 height 8
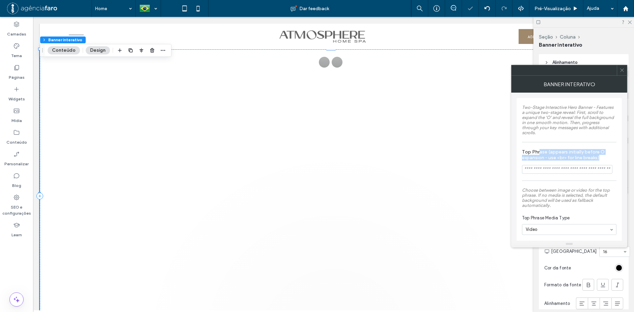
drag, startPoint x: 548, startPoint y: 146, endPoint x: 538, endPoint y: 146, distance: 9.8
click at [538, 149] on label "Top Phrase (appears initially before O expansion - use <br> for line breaks)" at bounding box center [568, 155] width 92 height 13
click at [552, 214] on span "Top Phrase Media Type" at bounding box center [568, 217] width 92 height 7
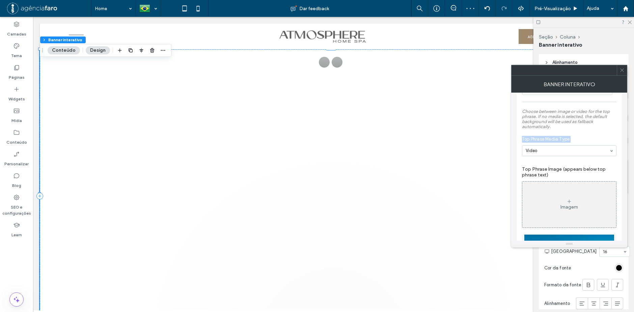
scroll to position [68, 0]
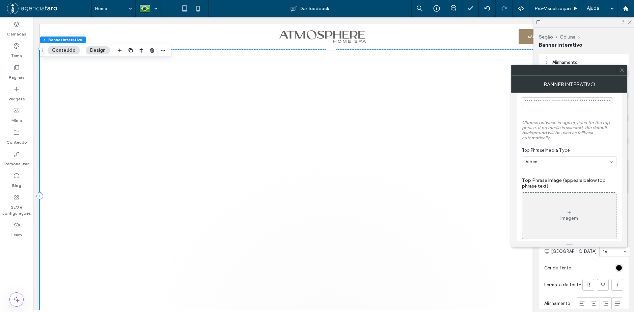
click at [565, 174] on label "Top Phrase Image (appears below top phrase text)" at bounding box center [569, 183] width 95 height 18
click at [579, 147] on span "Top Phrase Media Type" at bounding box center [568, 150] width 92 height 7
click at [554, 147] on span "Top Phrase Media Type" at bounding box center [568, 150] width 92 height 7
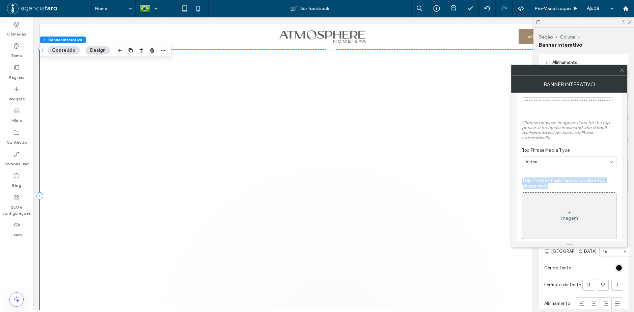
drag, startPoint x: 548, startPoint y: 182, endPoint x: 514, endPoint y: 174, distance: 35.1
click at [514, 174] on div "**********" at bounding box center [569, 166] width 116 height 148
copy label "Top Phrase Image (appears below top phrase text)"
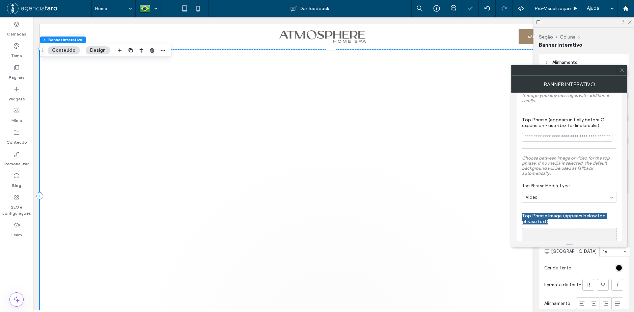
scroll to position [0, 0]
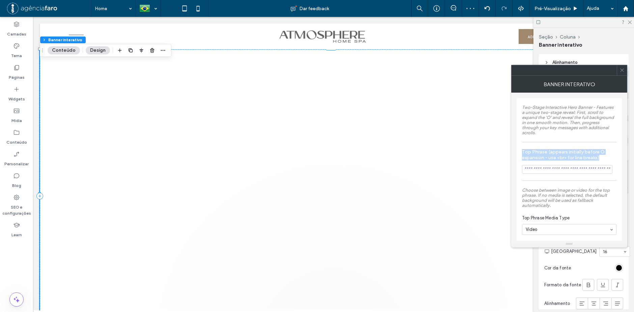
drag, startPoint x: 602, startPoint y: 153, endPoint x: 511, endPoint y: 55, distance: 133.8
copy label "Top Phrase (appears initially before O expansion - use <br> for line breaks)"
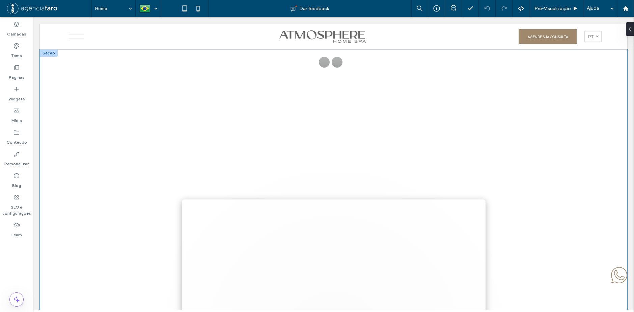
click at [421, 161] on div "Your browser does not support the video tag. COME HOME TO A MASTERPIECE. Atmosp…" at bounding box center [334, 195] width 588 height 293
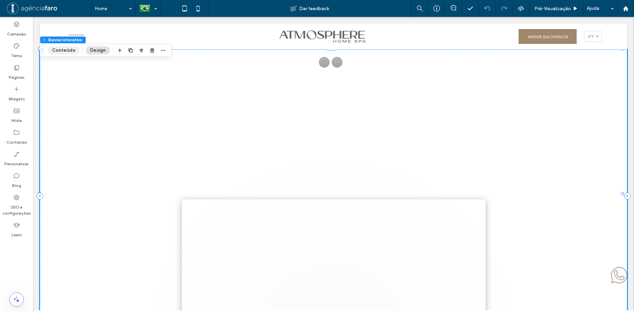
click at [65, 52] on button "Conteúdo" at bounding box center [64, 50] width 32 height 8
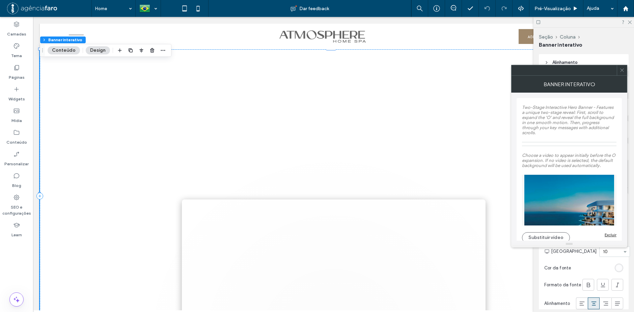
type input "*"
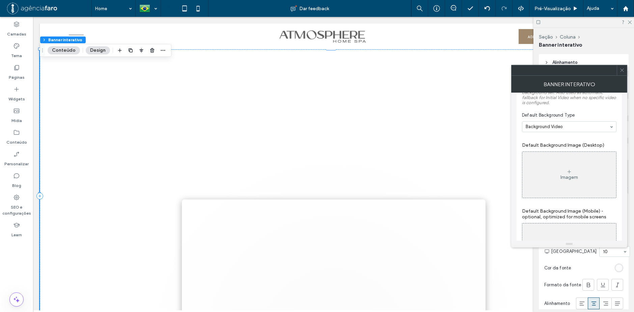
scroll to position [473, 0]
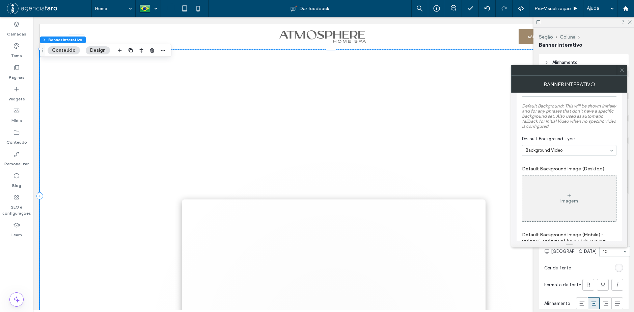
click at [565, 139] on section "Default Background Type Background Video" at bounding box center [569, 145] width 95 height 27
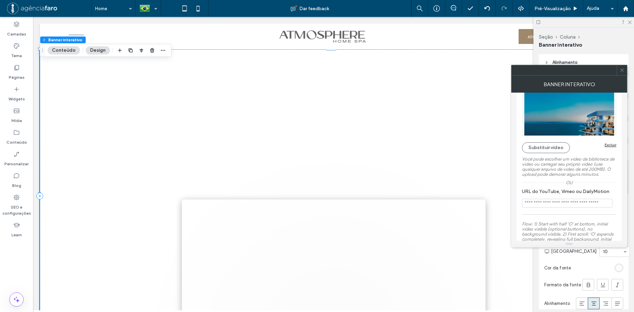
scroll to position [735, 0]
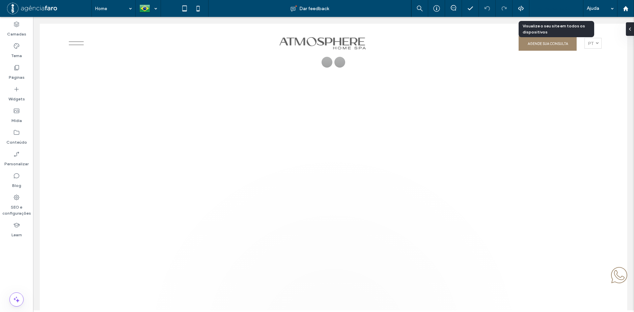
click at [542, 5] on div "Pré-Visualizaçāo" at bounding box center [557, 8] width 54 height 17
click at [548, 7] on span "Pré-Visualizaçāo" at bounding box center [553, 9] width 36 height 6
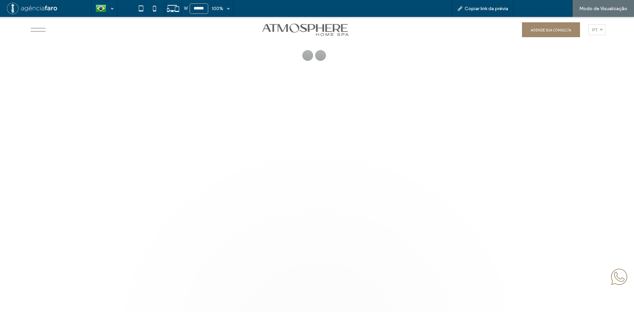
click at [533, 6] on span "Voltar para o editor" at bounding box center [547, 9] width 42 height 6
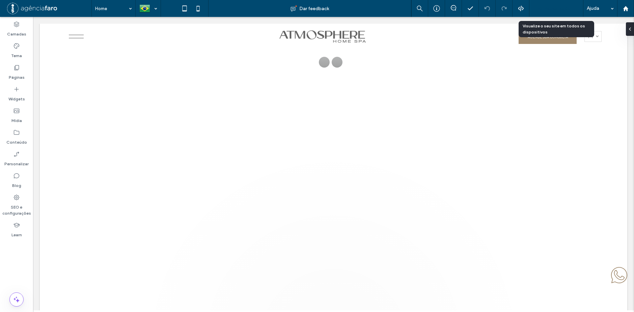
click at [551, 10] on span "Pré-Visualizaçāo" at bounding box center [553, 9] width 36 height 6
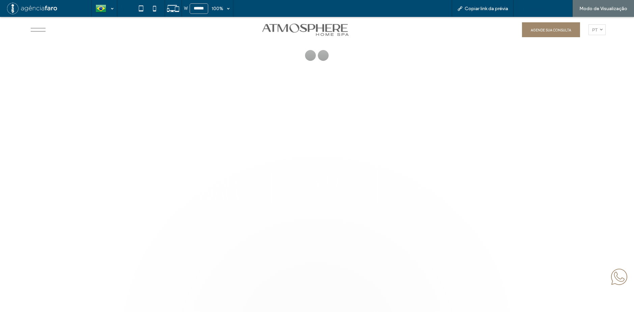
drag, startPoint x: 537, startPoint y: 9, endPoint x: 502, endPoint y: 12, distance: 35.2
click at [537, 9] on span "Voltar para o editor" at bounding box center [547, 9] width 42 height 6
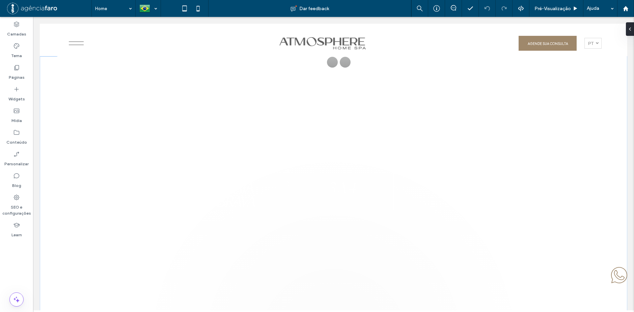
click at [424, 98] on video at bounding box center [334, 199] width 588 height 293
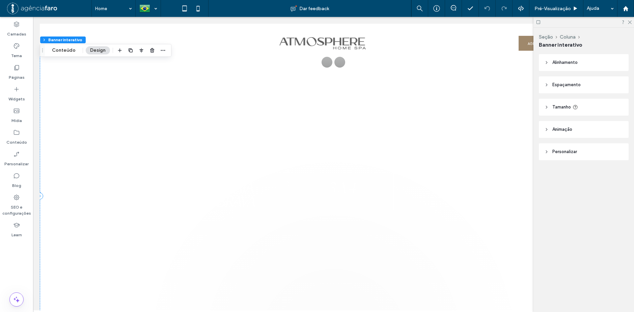
click at [65, 50] on button "Conteúdo" at bounding box center [64, 50] width 32 height 8
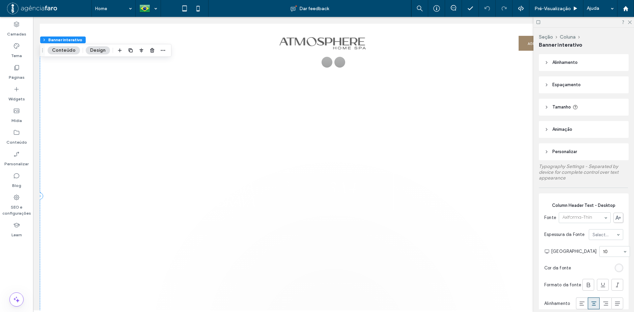
click at [98, 49] on button "Design" at bounding box center [98, 50] width 24 height 8
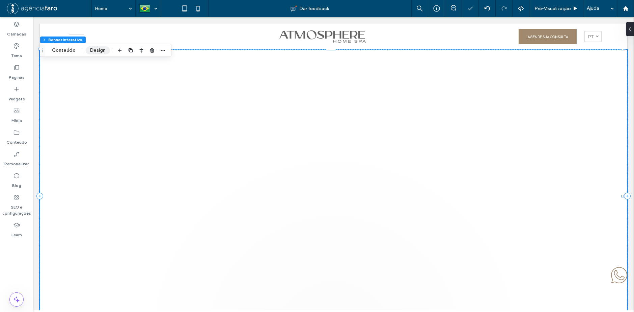
click at [89, 49] on button "Design" at bounding box center [98, 50] width 24 height 8
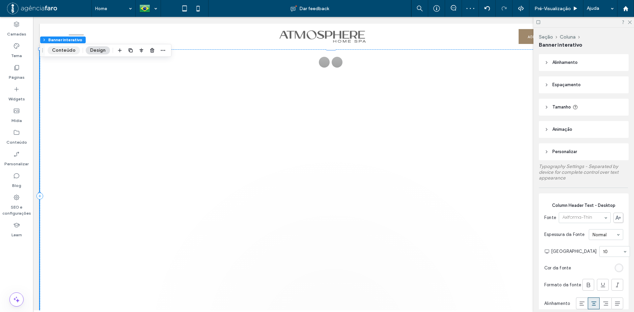
click at [71, 50] on button "Conteúdo" at bounding box center [64, 50] width 32 height 8
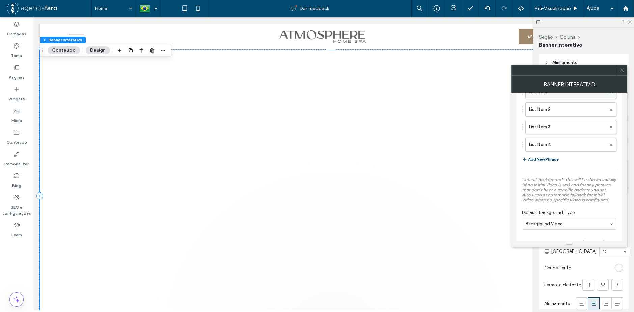
scroll to position [338, 0]
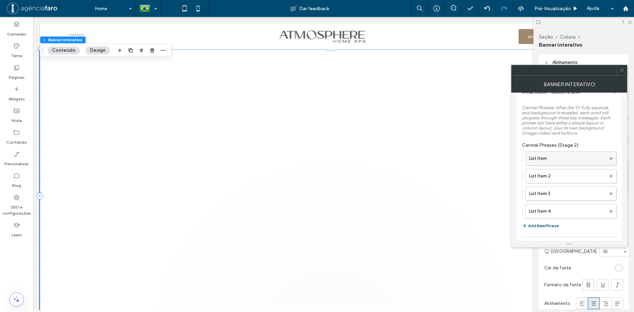
click at [572, 153] on label "List Item" at bounding box center [567, 159] width 77 height 14
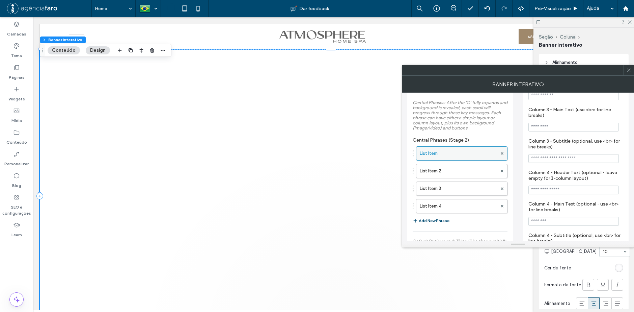
click at [504, 155] on div at bounding box center [502, 153] width 10 height 10
click at [503, 153] on use at bounding box center [502, 153] width 3 height 3
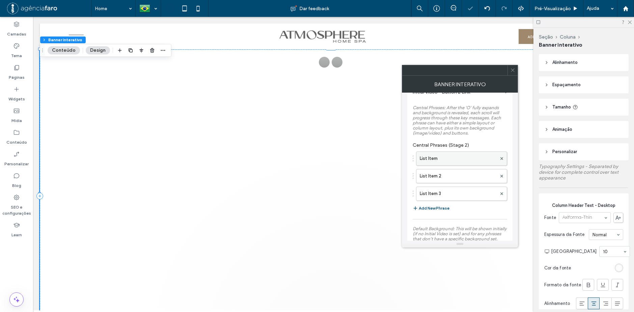
click at [477, 154] on label "List Item" at bounding box center [458, 159] width 77 height 14
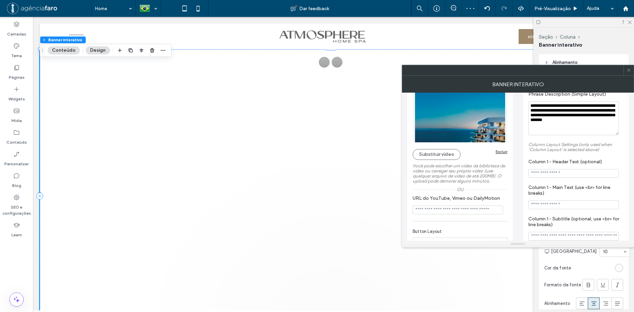
scroll to position [101, 0]
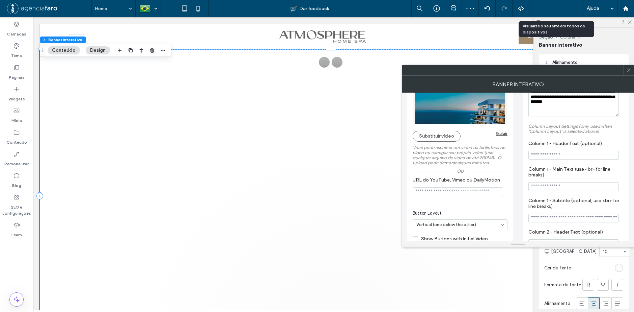
click at [553, 7] on span "Pré-Visualizaçāo" at bounding box center [553, 9] width 36 height 6
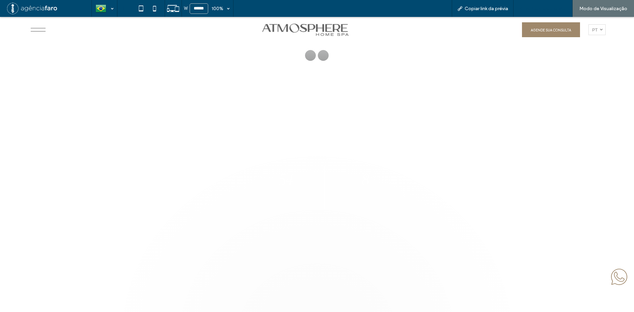
click at [536, 9] on span "Voltar para o editor" at bounding box center [547, 9] width 42 height 6
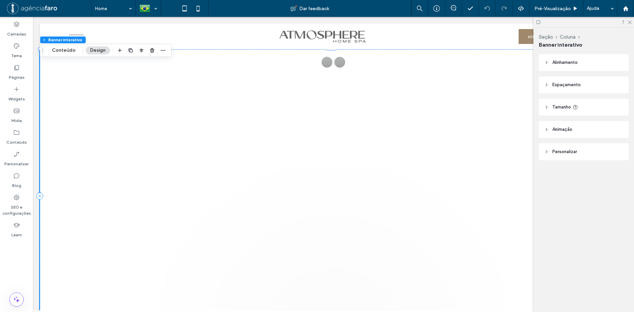
click at [247, 87] on video "Your browser does not support the video tag." at bounding box center [334, 199] width 588 height 293
click at [62, 52] on button "Conteúdo" at bounding box center [64, 50] width 32 height 8
click at [97, 49] on button "Design" at bounding box center [98, 50] width 24 height 8
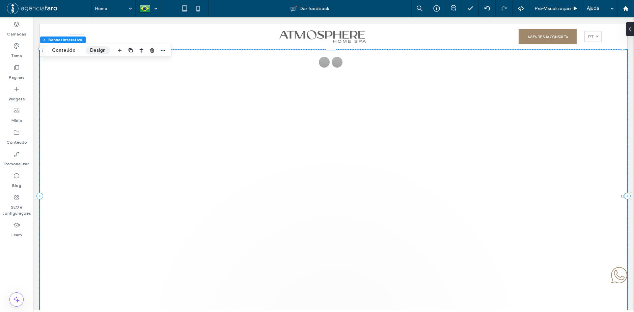
click at [98, 48] on button "Design" at bounding box center [98, 50] width 24 height 8
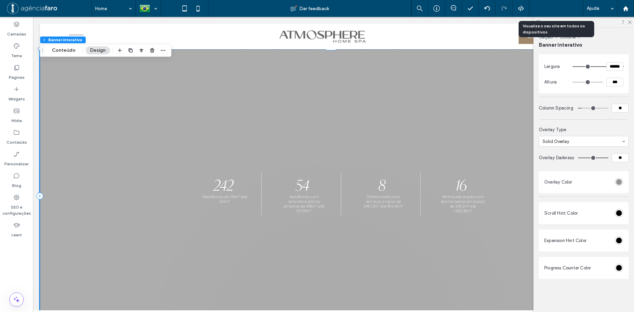
drag, startPoint x: 563, startPoint y: 8, endPoint x: 500, endPoint y: 53, distance: 77.3
click at [563, 8] on span "Pré-Visualizaçāo" at bounding box center [553, 9] width 36 height 6
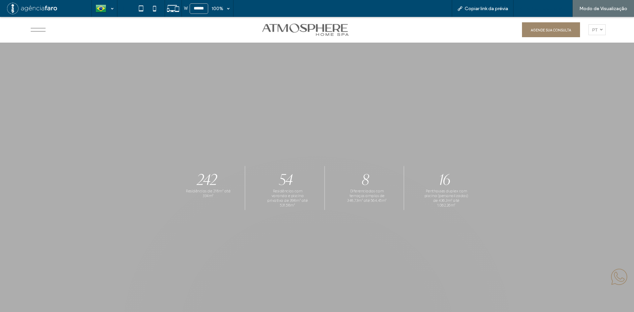
click at [555, 7] on span "Voltar para o editor" at bounding box center [547, 9] width 42 height 6
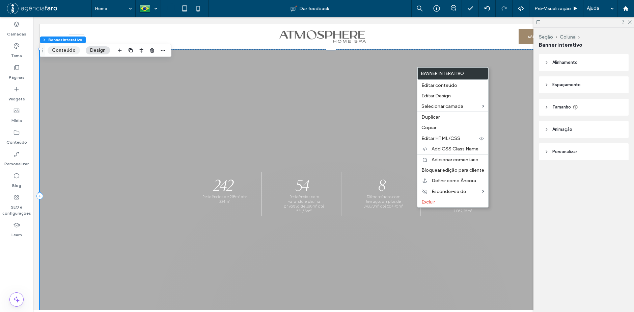
click at [57, 50] on button "Conteúdo" at bounding box center [64, 50] width 32 height 8
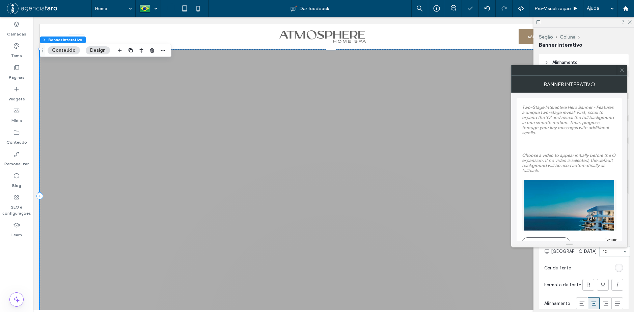
click at [565, 63] on span "Alinhamento" at bounding box center [565, 62] width 25 height 7
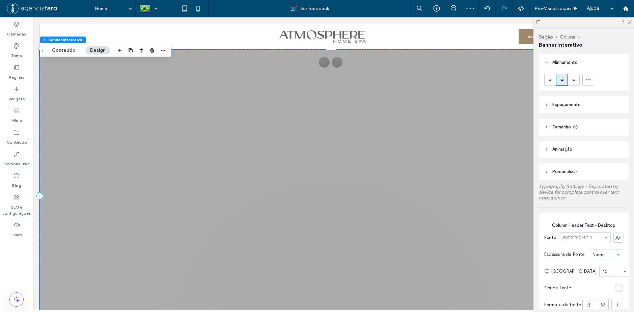
click at [570, 106] on span "Espaçamento" at bounding box center [567, 104] width 28 height 7
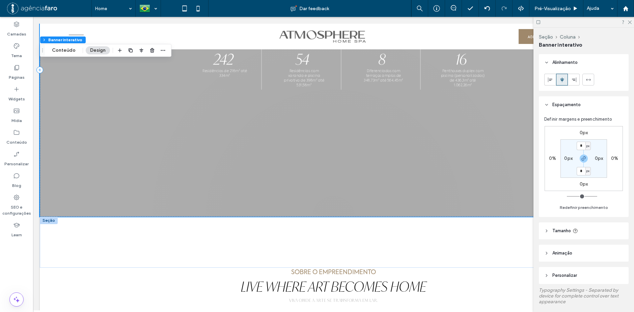
scroll to position [169, 0]
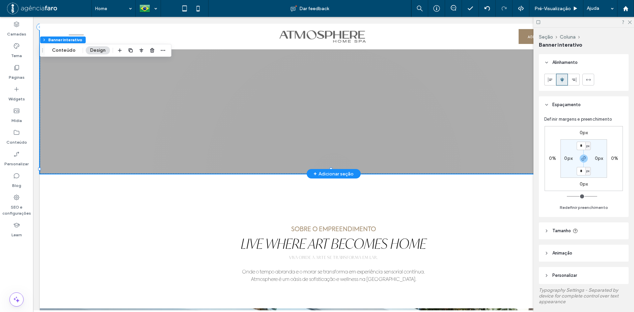
click at [269, 147] on div at bounding box center [334, 27] width 588 height 293
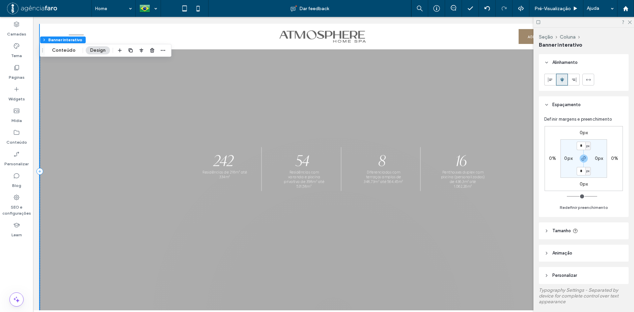
scroll to position [0, 0]
click at [582, 147] on input "*" at bounding box center [581, 145] width 9 height 8
type input "*"
click at [580, 136] on div "0px 0% 0px 0% px 0px * px 0px" at bounding box center [584, 158] width 78 height 65
click at [581, 135] on label "0px" at bounding box center [584, 133] width 8 height 6
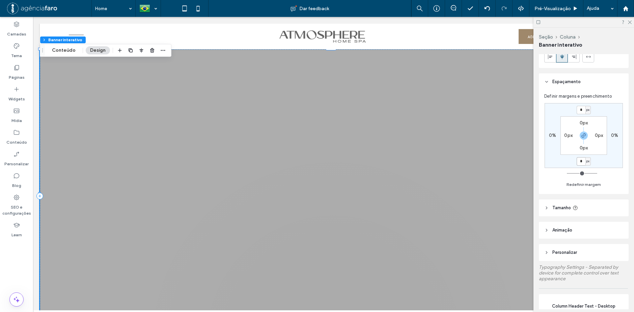
scroll to position [34, 0]
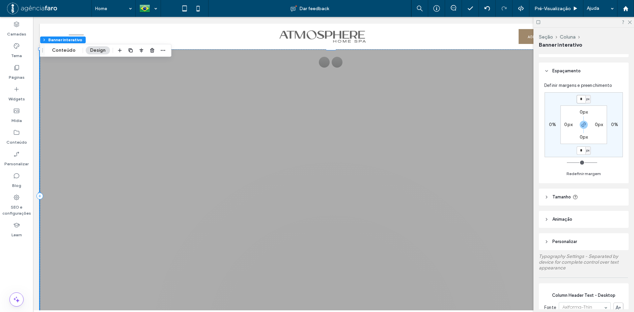
click at [581, 99] on input "*" at bounding box center [581, 99] width 9 height 8
click at [589, 100] on span "px" at bounding box center [588, 99] width 3 height 7
click at [587, 123] on span "%" at bounding box center [586, 121] width 4 height 7
click at [580, 99] on input "*" at bounding box center [581, 99] width 9 height 8
type input "**"
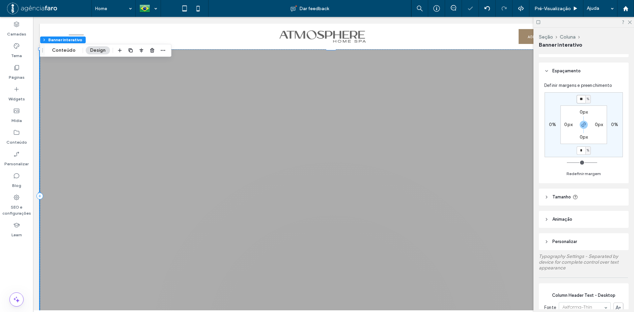
type input "*"
type input "**"
type input "*"
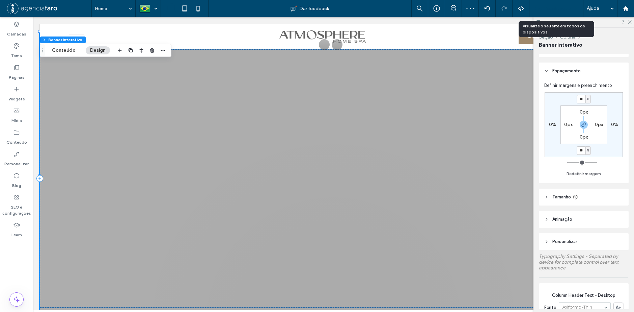
drag, startPoint x: 551, startPoint y: 11, endPoint x: 396, endPoint y: 118, distance: 188.8
click at [551, 10] on span "Pré-Visualizaçāo" at bounding box center [553, 9] width 36 height 6
